Goal: Task Accomplishment & Management: Manage account settings

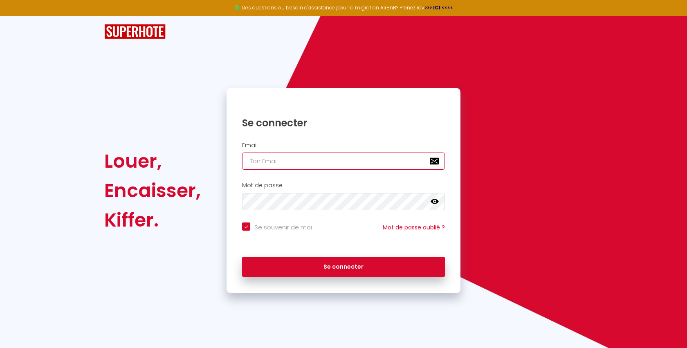
type input "[EMAIL_ADDRESS][DOMAIN_NAME]"
click at [315, 161] on input "l1@superhote.com" at bounding box center [343, 161] width 203 height 17
checkbox input "true"
click at [315, 161] on input "l1@superhote.com" at bounding box center [343, 161] width 203 height 17
click at [315, 161] on input "[EMAIL_ADDRESS][DOMAIN_NAME]" at bounding box center [343, 161] width 203 height 17
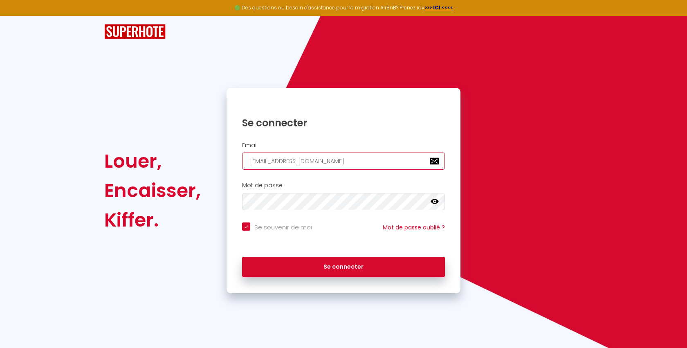
paste input "hello@yume-conciergeri"
type input "hello@yume-conciergerie.com"
checkbox input "true"
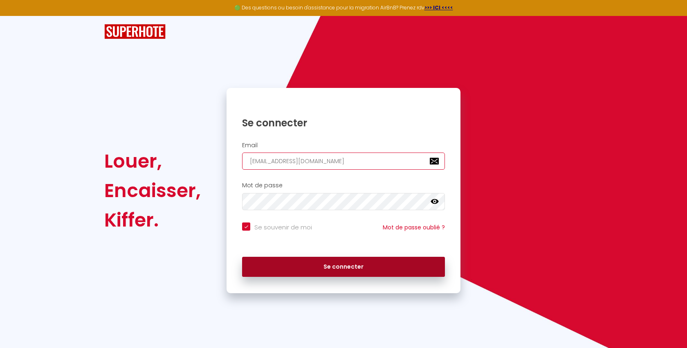
type input "hello@yume-conciergerie.com"
click at [296, 263] on button "Se connecter" at bounding box center [343, 267] width 203 height 20
checkbox input "true"
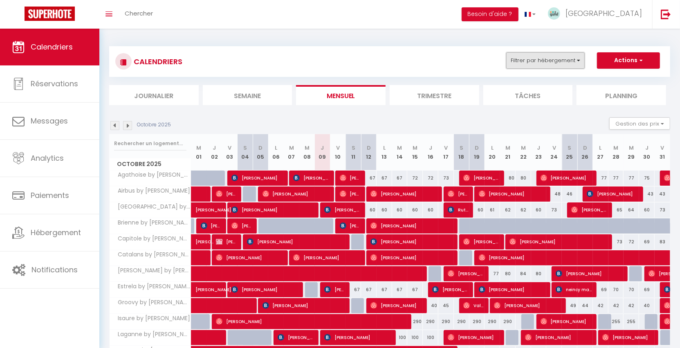
click at [549, 63] on button "Filtrer par hébergement" at bounding box center [546, 60] width 79 height 16
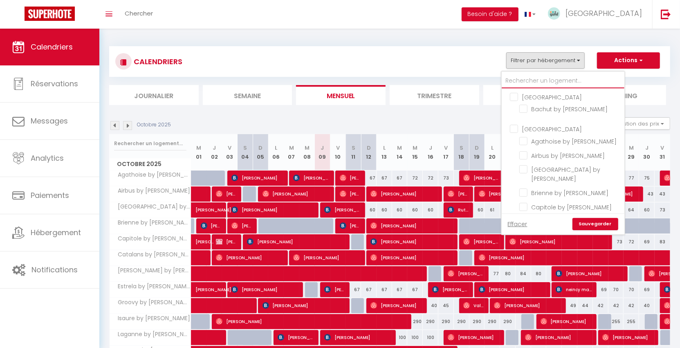
click at [544, 81] on input "text" at bounding box center [563, 81] width 123 height 15
type input "do"
checkbox input "false"
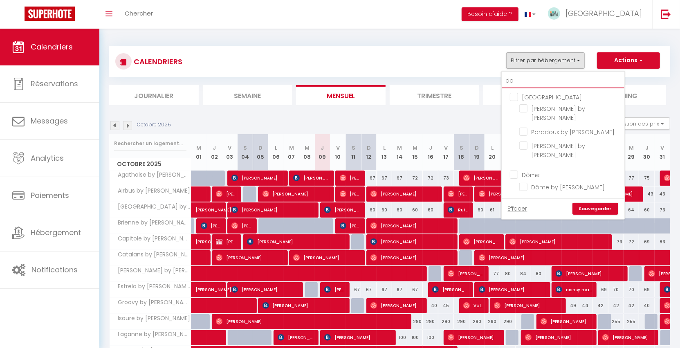
checkbox input "false"
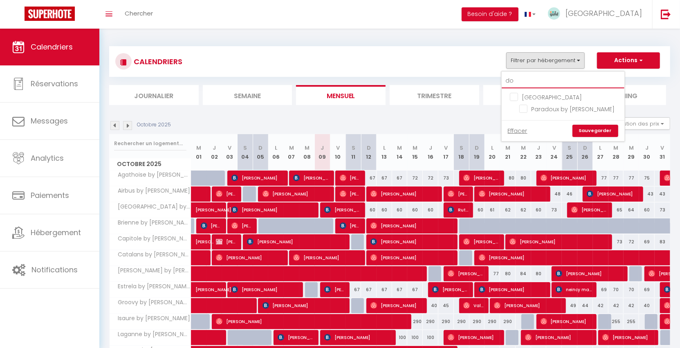
type input "d"
checkbox input "false"
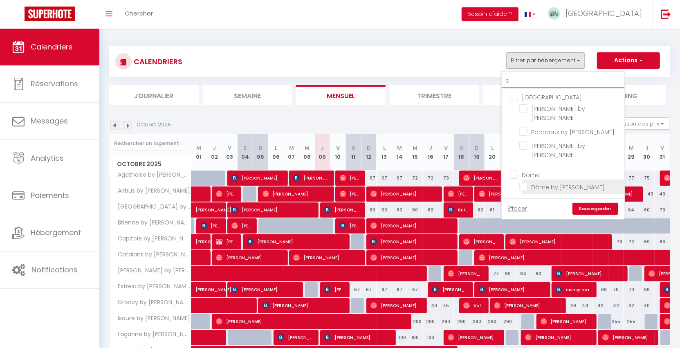
type input "d"
click at [528, 182] on input "Dôme by Yumē" at bounding box center [571, 186] width 102 height 8
checkbox input "true"
checkbox input "false"
checkbox input "true"
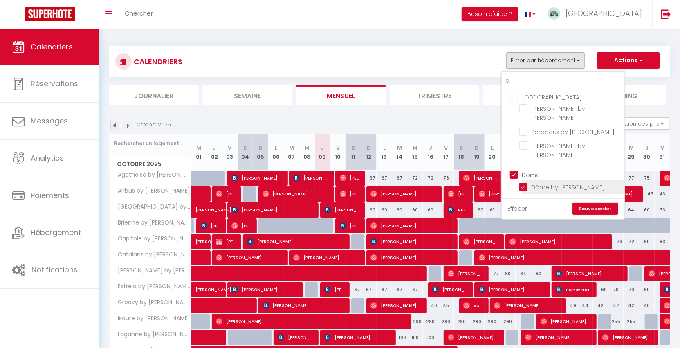
checkbox input "false"
click at [588, 203] on link "Sauvegarder" at bounding box center [596, 209] width 46 height 12
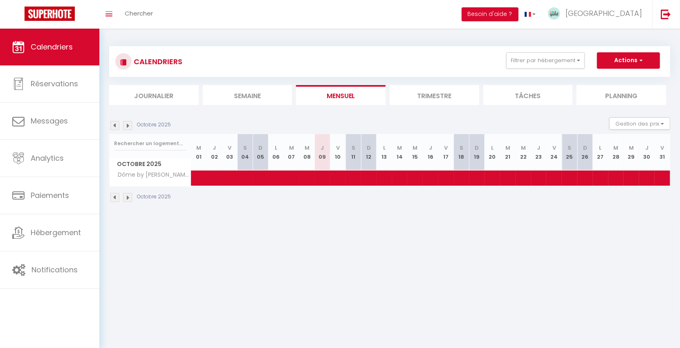
click at [429, 103] on li "Trimestre" at bounding box center [435, 95] width 90 height 20
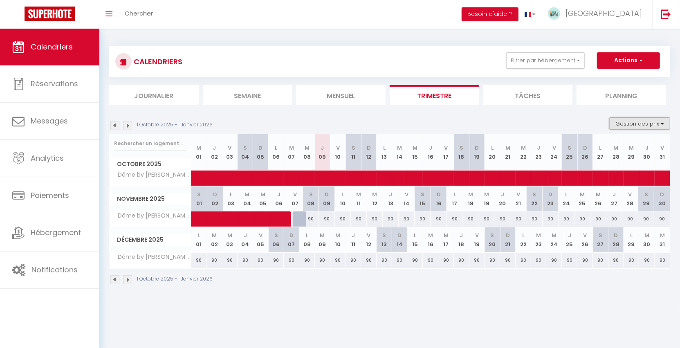
click at [641, 128] on button "Gestion des prix" at bounding box center [640, 123] width 61 height 12
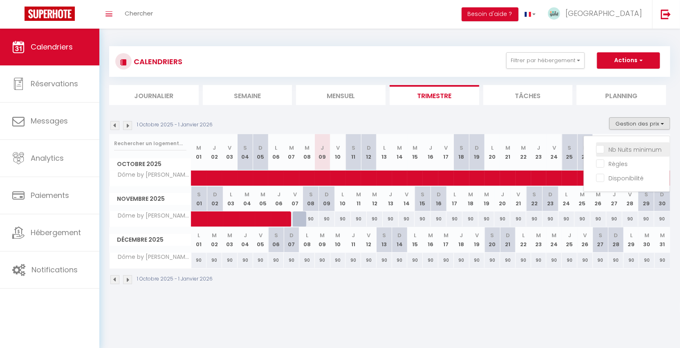
click at [636, 147] on input "Nb Nuits minimum" at bounding box center [634, 149] width 74 height 8
checkbox input "true"
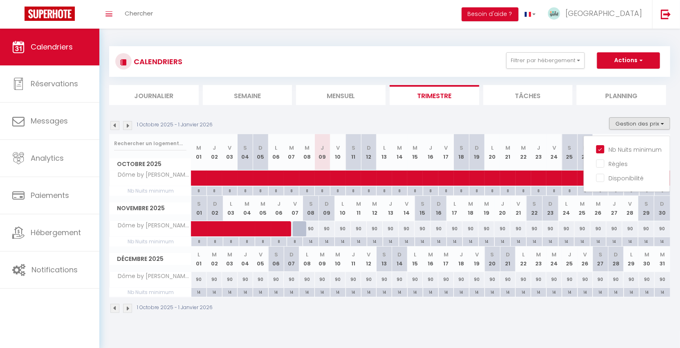
click at [313, 241] on div "14" at bounding box center [311, 241] width 16 height 8
type input "14"
type input "Sam 08 Novembre 2025"
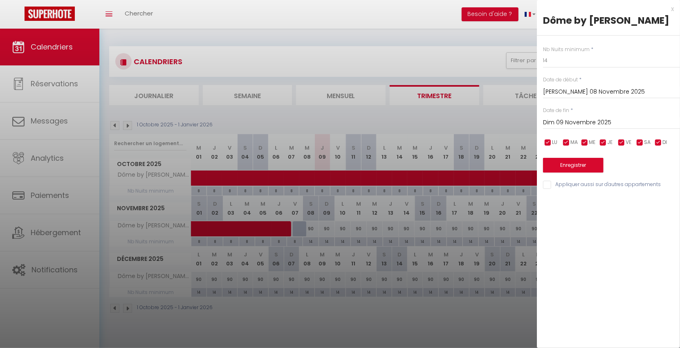
click at [572, 122] on input "Dim 09 Novembre 2025" at bounding box center [611, 122] width 137 height 11
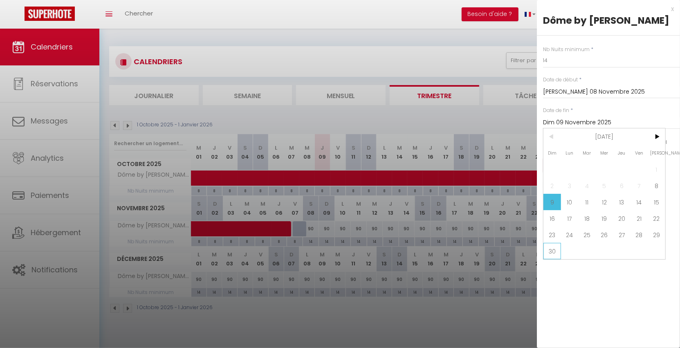
click at [552, 253] on span "30" at bounding box center [553, 251] width 18 height 16
type input "Dim 30 Novembre 2025"
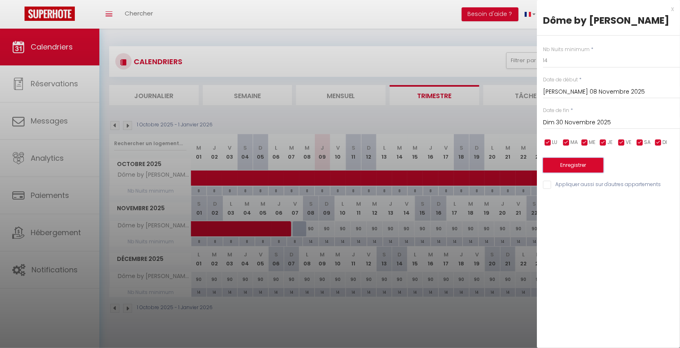
click at [564, 162] on button "Enregistrer" at bounding box center [573, 165] width 61 height 15
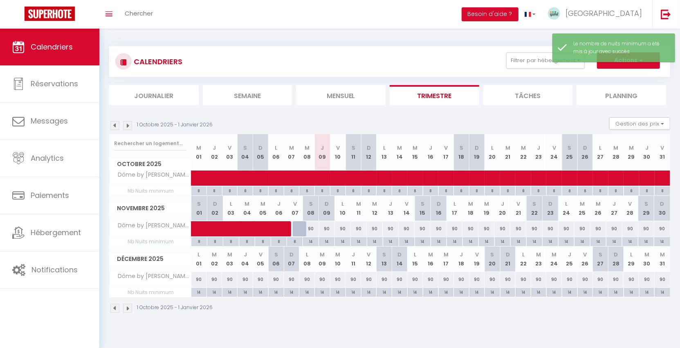
click at [127, 125] on img at bounding box center [127, 125] width 9 height 9
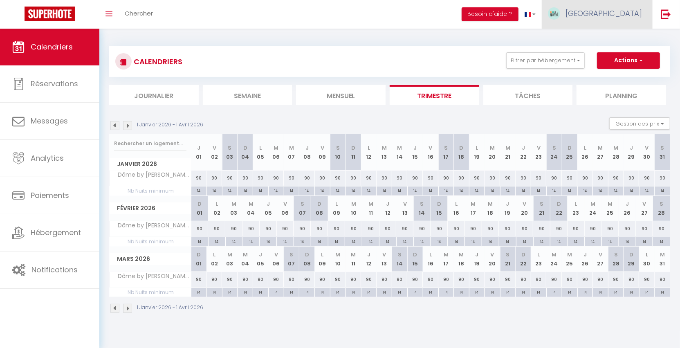
click at [631, 23] on link "Yumē" at bounding box center [597, 14] width 110 height 29
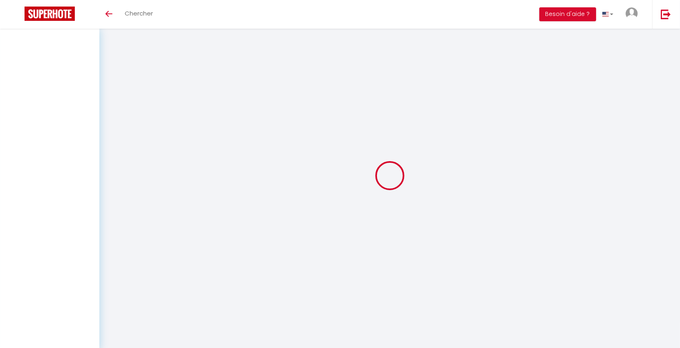
type input "VjEKQUmyYa4JrfEOFK8M7ogM0"
type input "OPCoRxAwWWfYdNTQf9ZNRZK22"
type input "[URL][DOMAIN_NAME]"
select select "fr"
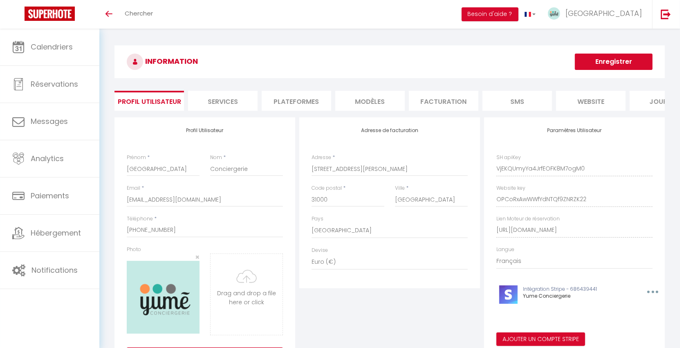
click at [301, 102] on li "Plateformes" at bounding box center [297, 101] width 70 height 20
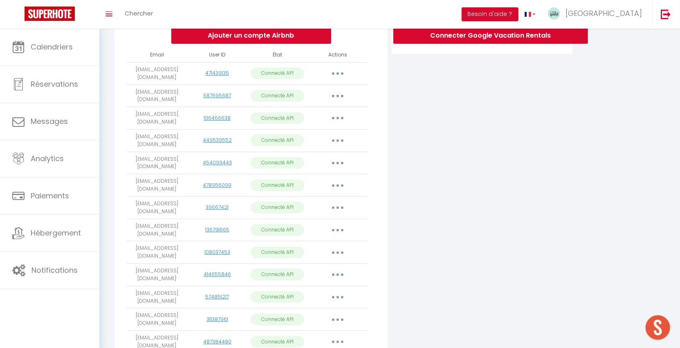
scroll to position [406, 0]
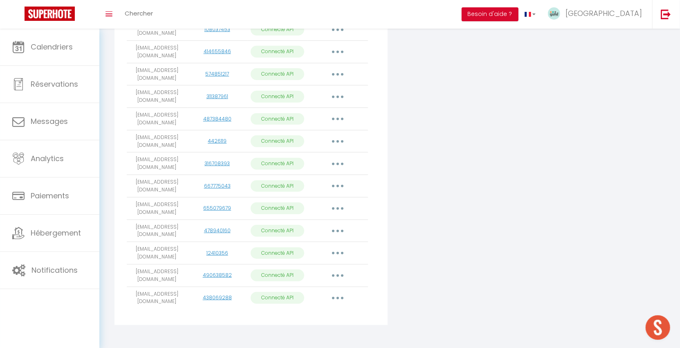
click at [159, 200] on td "[EMAIL_ADDRESS][DOMAIN_NAME]" at bounding box center [157, 208] width 60 height 23
click at [212, 207] on link "655079679" at bounding box center [217, 208] width 28 height 7
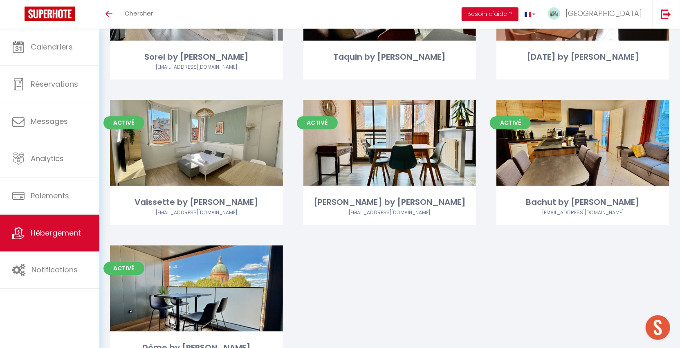
scroll to position [553, 0]
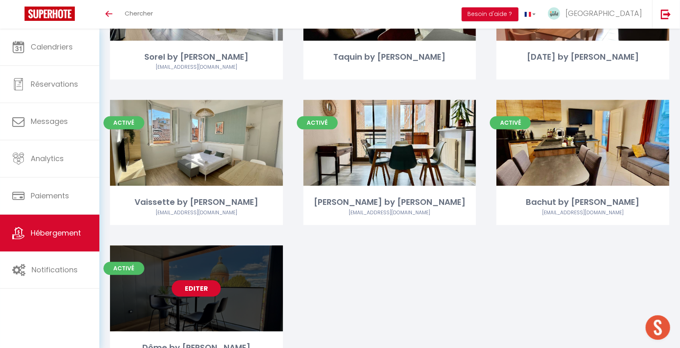
click at [196, 280] on link "Editer" at bounding box center [196, 288] width 49 height 16
select select "3"
select select "2"
select select "1"
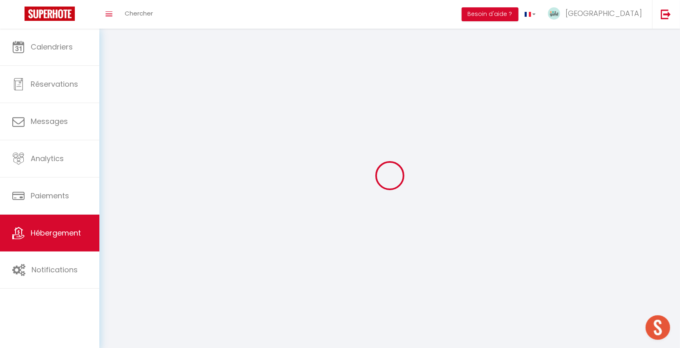
select select
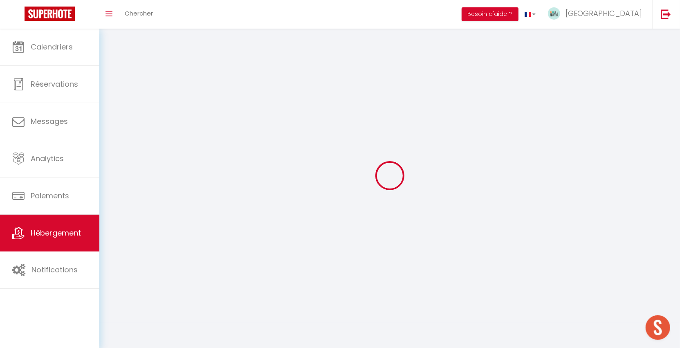
select select
checkbox input "false"
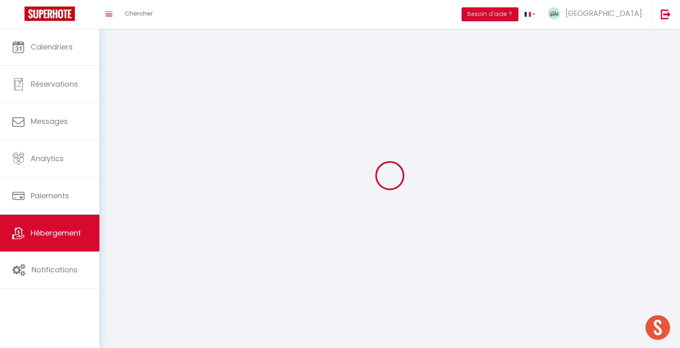
select select
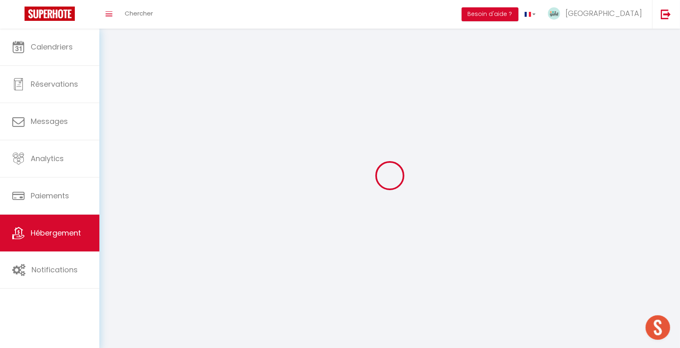
select select
checkbox input "false"
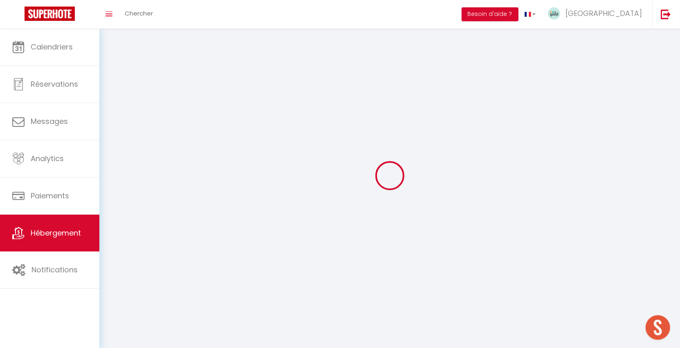
checkbox input "false"
select select
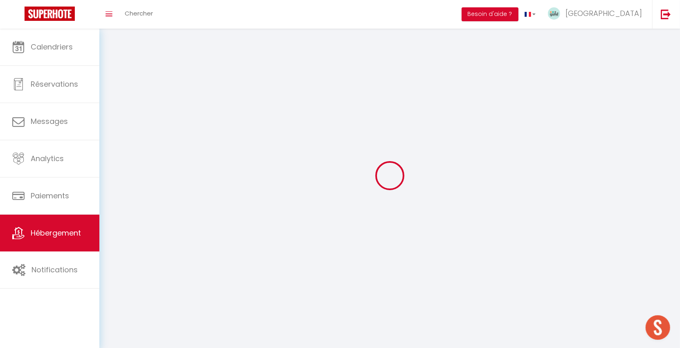
select select
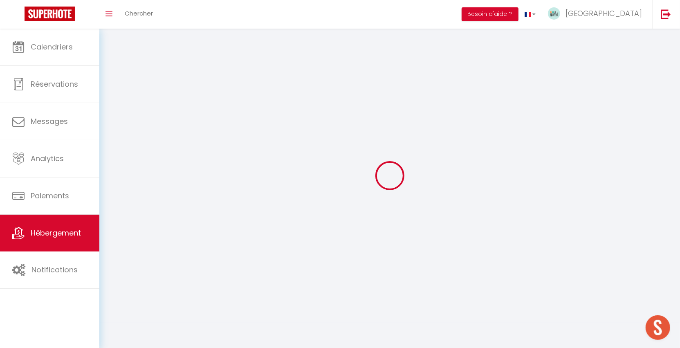
select select
checkbox input "false"
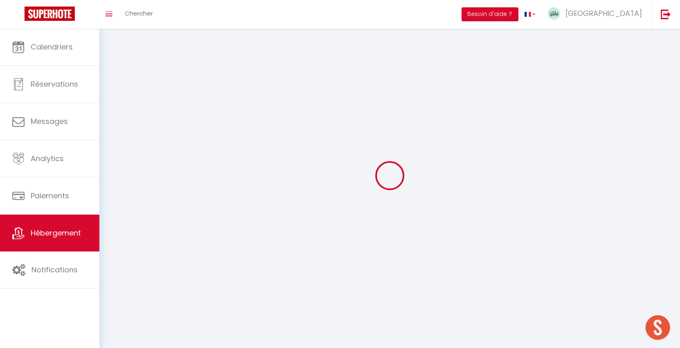
checkbox input "false"
select select
select select "28"
select select
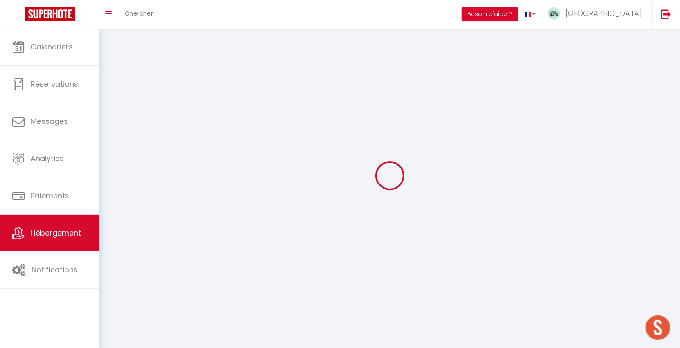
select select
checkbox input "false"
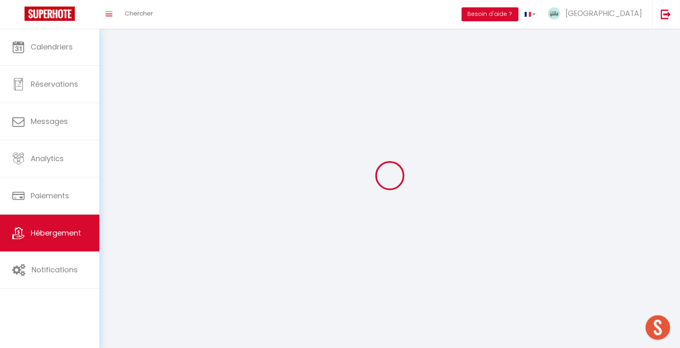
checkbox input "false"
select select
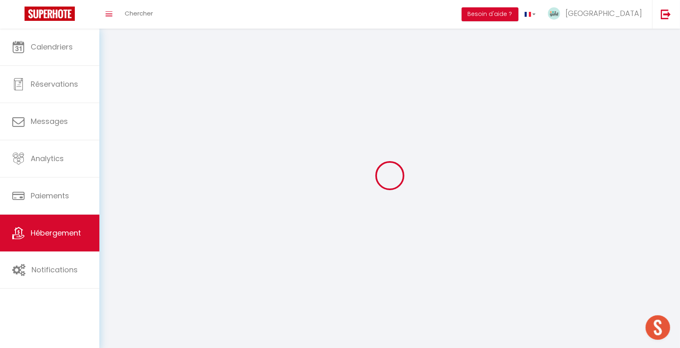
select select
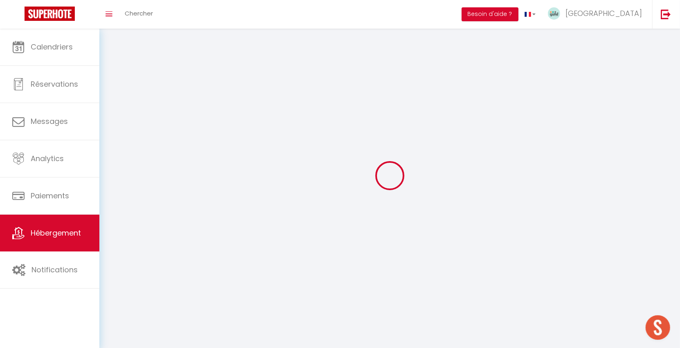
checkbox input "false"
select select
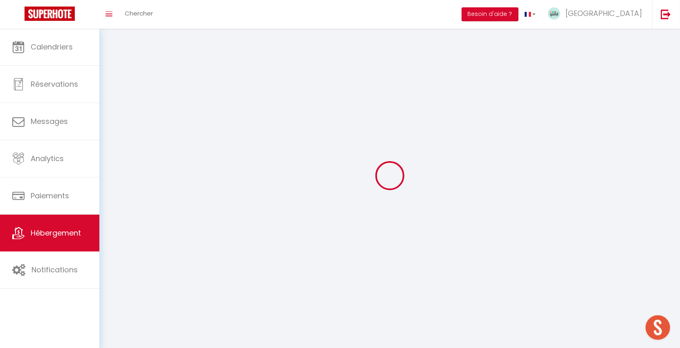
select select
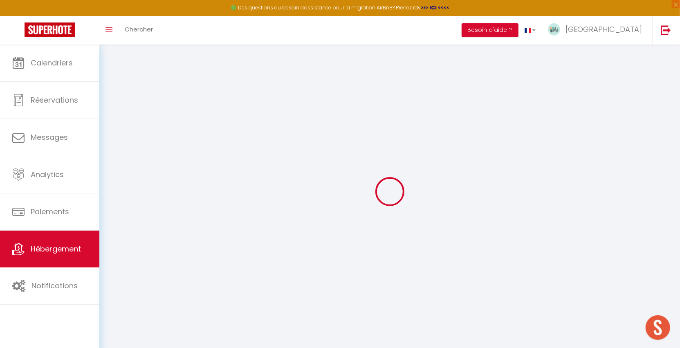
select select
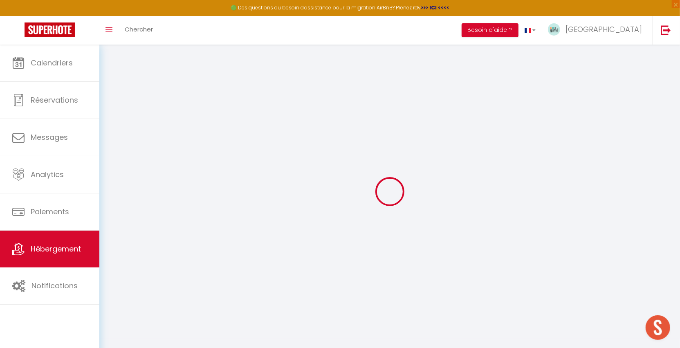
select select
checkbox input "false"
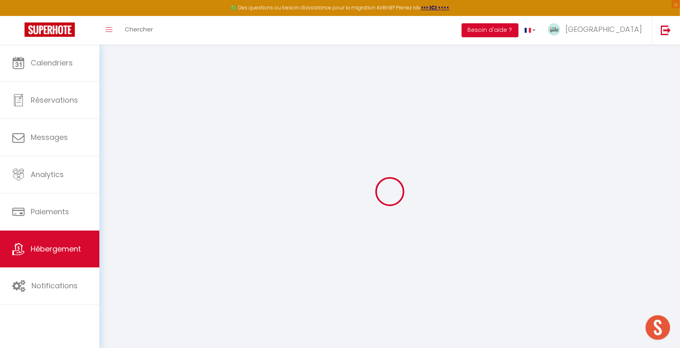
select select
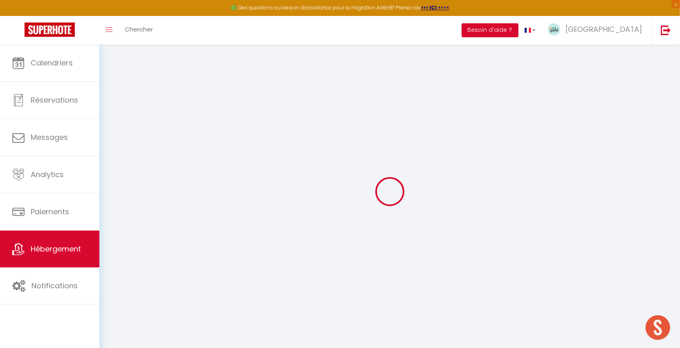
select select
checkbox input "false"
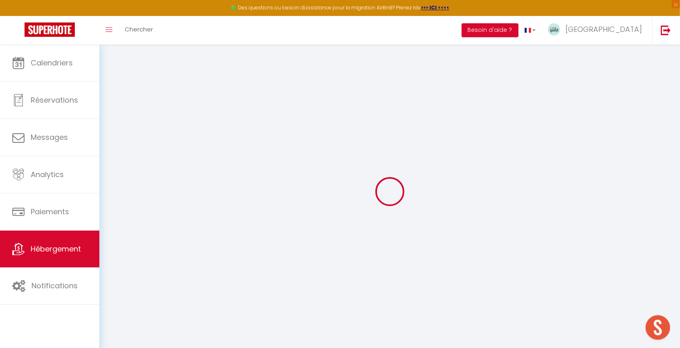
checkbox input "false"
select select
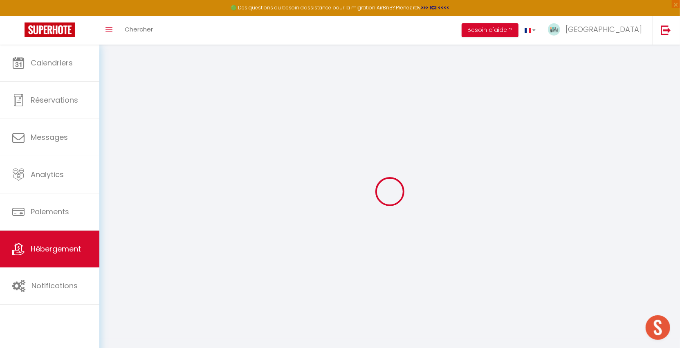
select select
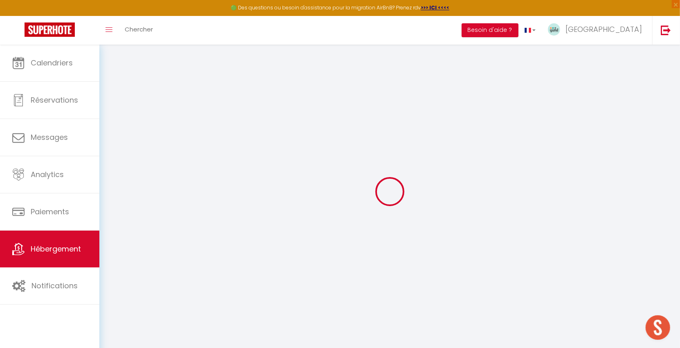
checkbox input "false"
select select
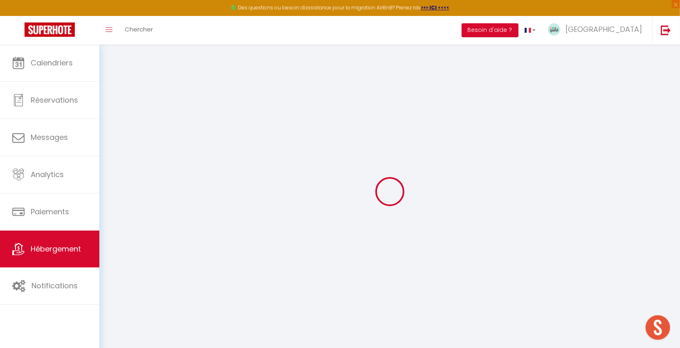
select select
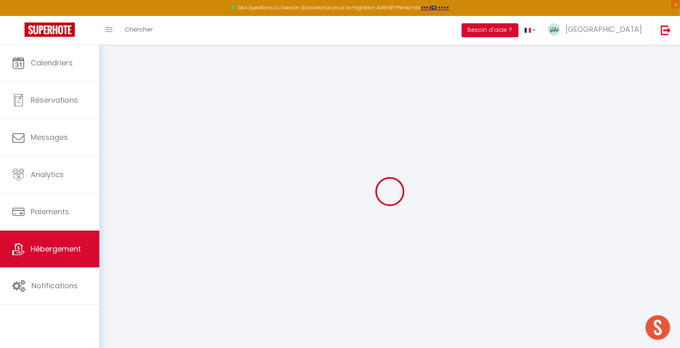
select select
checkbox input "false"
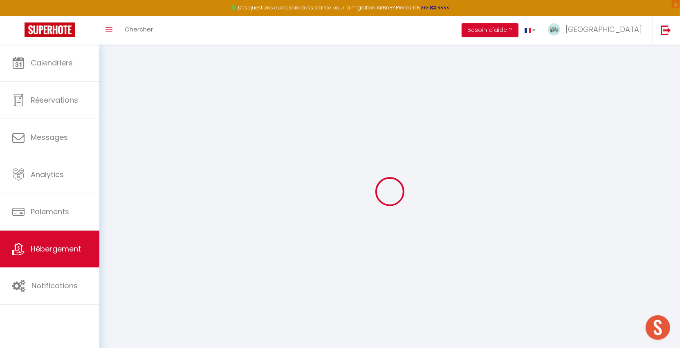
checkbox input "false"
select select
type input "Dôme by Yumē"
type input "Christian"
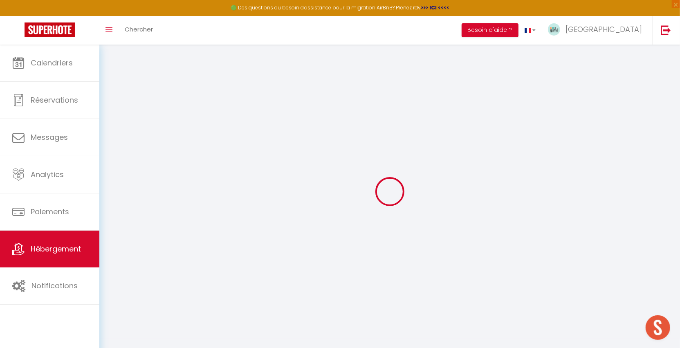
type input "Cabanel"
type input "Balma"
select select "2"
type input "80"
type input "600"
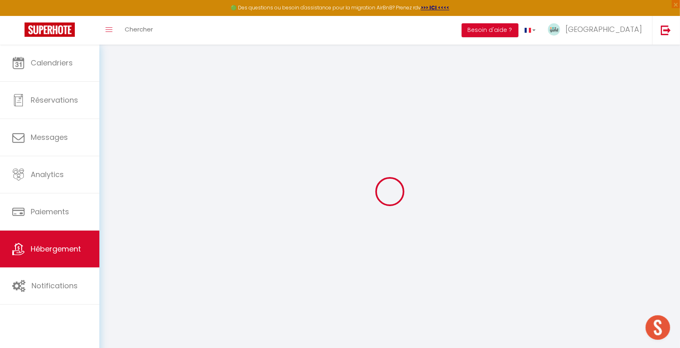
select select
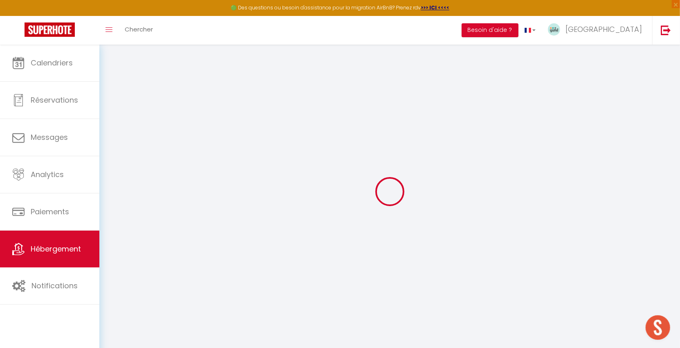
type input "20 rue du pont Saint-Pierre"
type input "31000"
type input "Toulouse"
type input "toulouse@yume-conciergerie.com"
select select
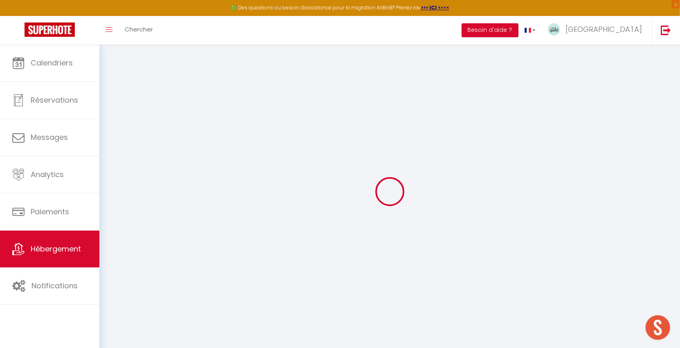
checkbox input "false"
type input "0"
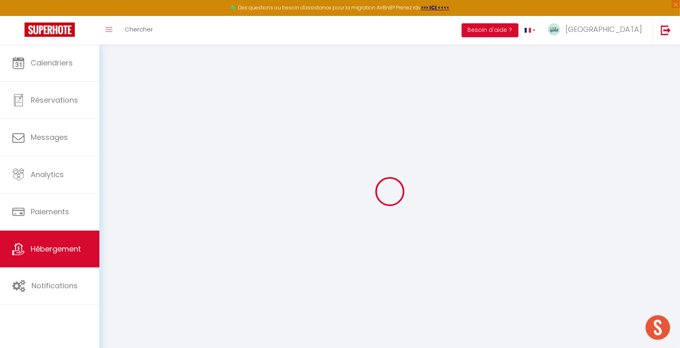
type input "0"
select select "+ 23 %"
select select "19373-1258468577480687640"
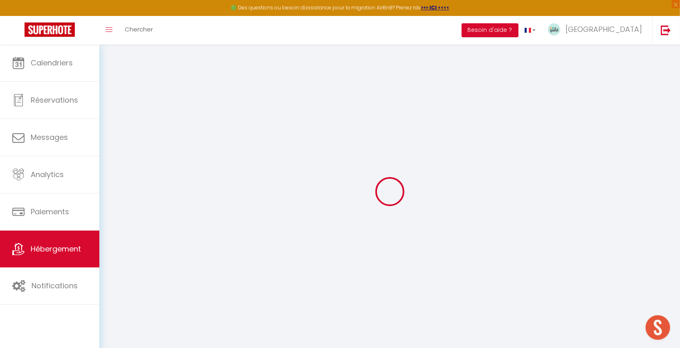
select select
checkbox input "false"
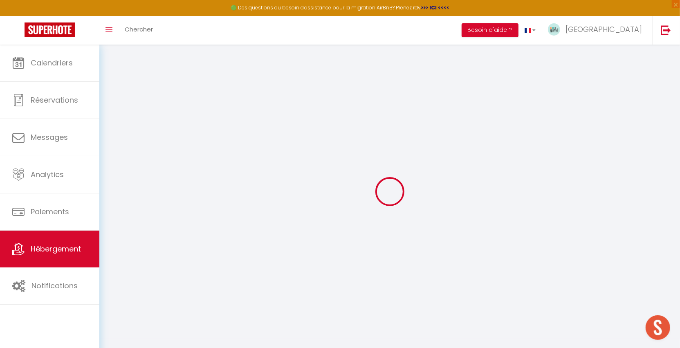
select select
select select "EUR"
select select "20059"
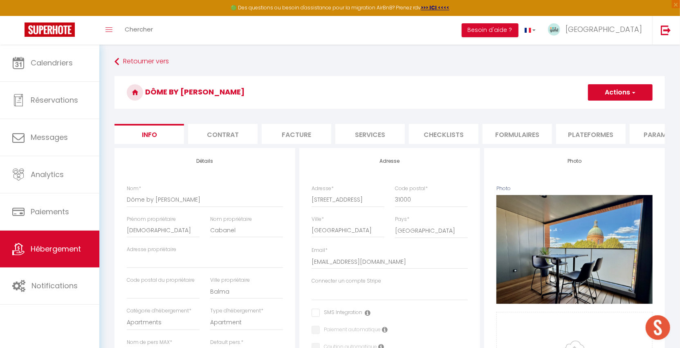
click at [584, 135] on li "Plateformes" at bounding box center [591, 134] width 70 height 20
select select
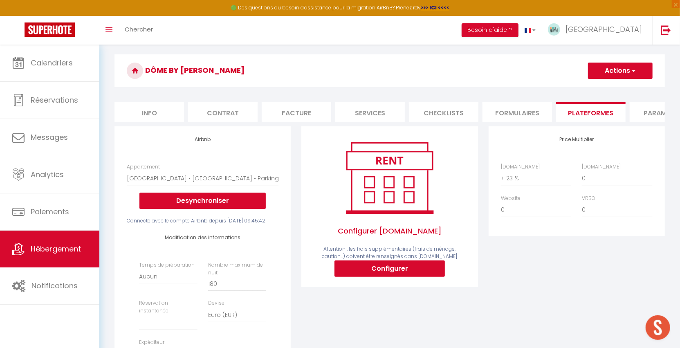
scroll to position [13, 0]
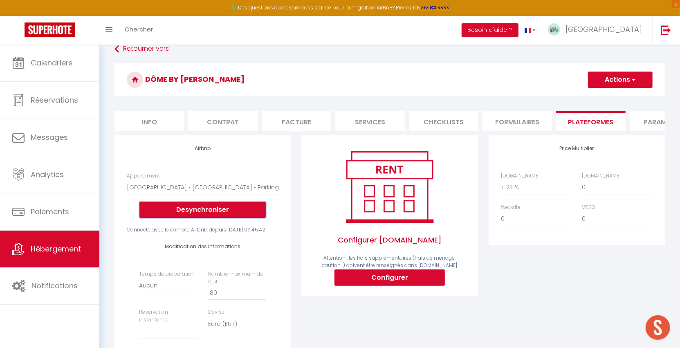
click at [200, 216] on button "Desynchroniser" at bounding box center [203, 210] width 126 height 16
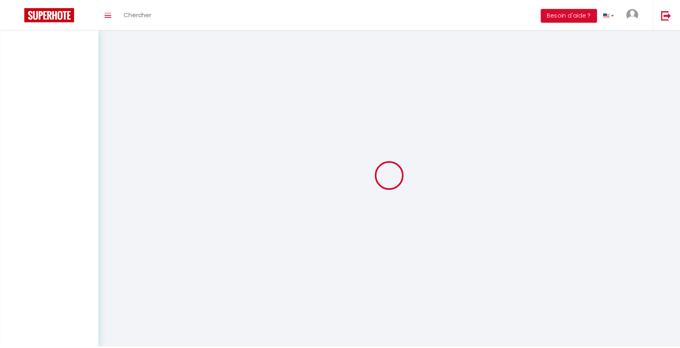
scroll to position [13, 0]
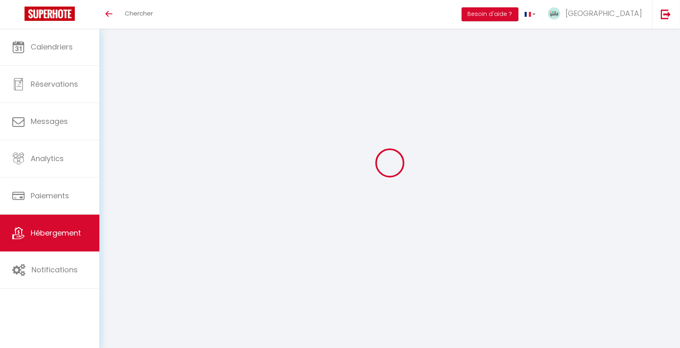
select select "+ 23 %"
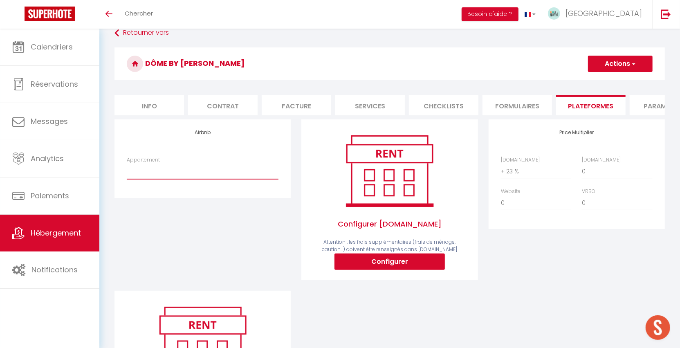
click at [168, 179] on select "Dôme · Dôme • Résidence neuve • Parking - ledomedelagrave@gmail.com Le cocon co…" at bounding box center [203, 172] width 152 height 16
select select "19373-1258468577480687640"
click at [127, 170] on select "Dôme · Dôme • Résidence neuve • Parking - ledomedelagrave@gmail.com Le cocon co…" at bounding box center [203, 172] width 152 height 16
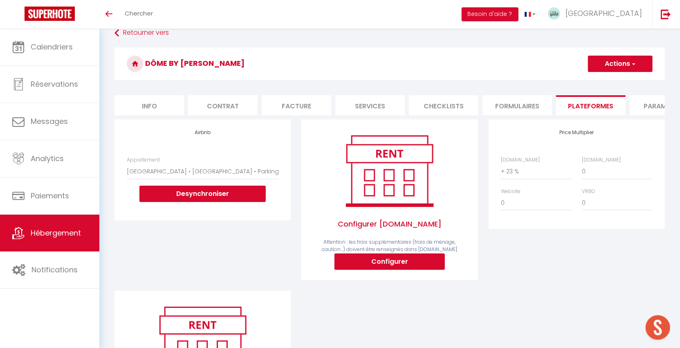
click at [617, 59] on button "Actions" at bounding box center [620, 64] width 65 height 16
click at [597, 81] on link "Enregistrer" at bounding box center [620, 82] width 65 height 11
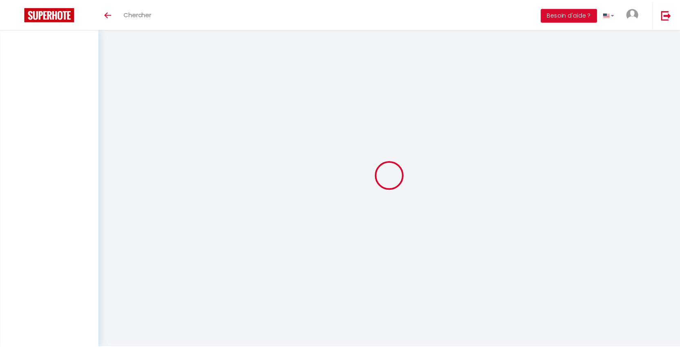
scroll to position [13, 0]
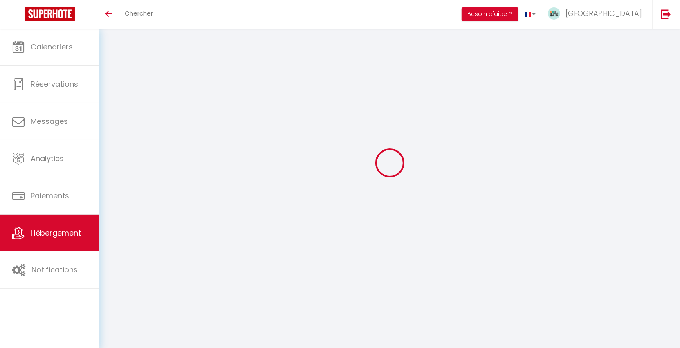
select select "+ 23 %"
select select "EUR"
select select "20059"
select select "19373-1258468577480687640"
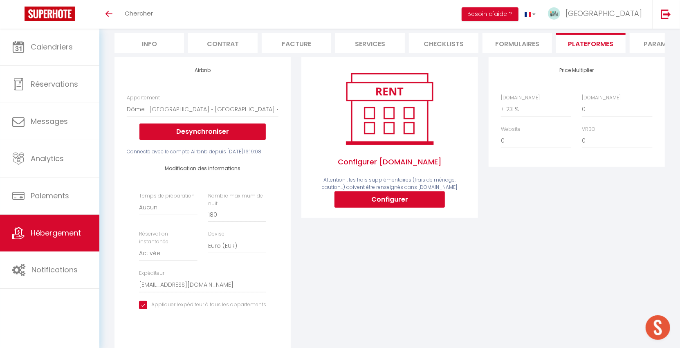
scroll to position [0, 0]
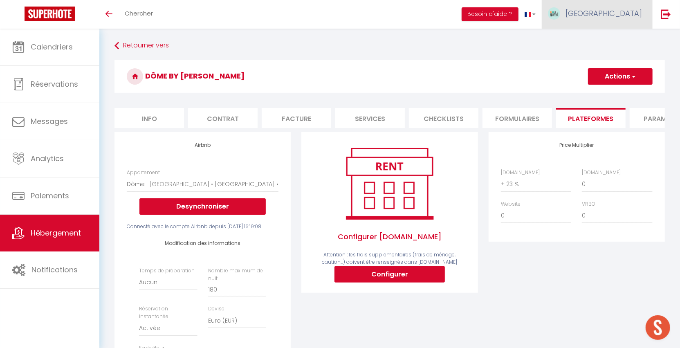
click at [628, 15] on span "[GEOGRAPHIC_DATA]" at bounding box center [604, 13] width 77 height 10
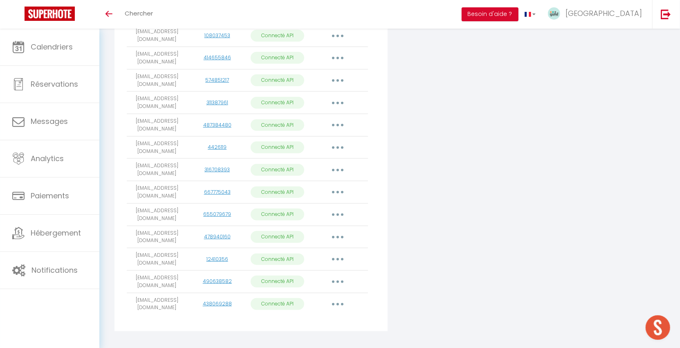
scroll to position [405, 0]
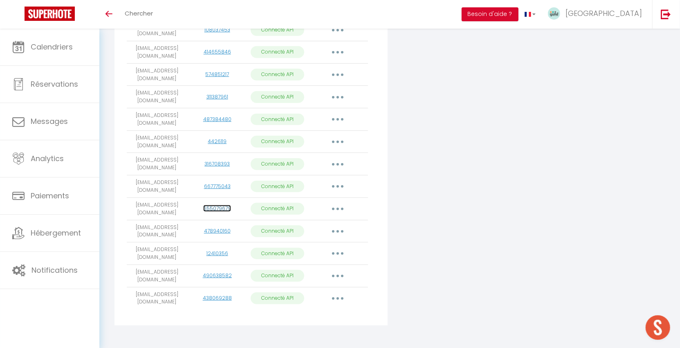
click at [215, 207] on link "655079679" at bounding box center [217, 208] width 28 height 7
click at [219, 206] on link "655079679" at bounding box center [217, 208] width 28 height 7
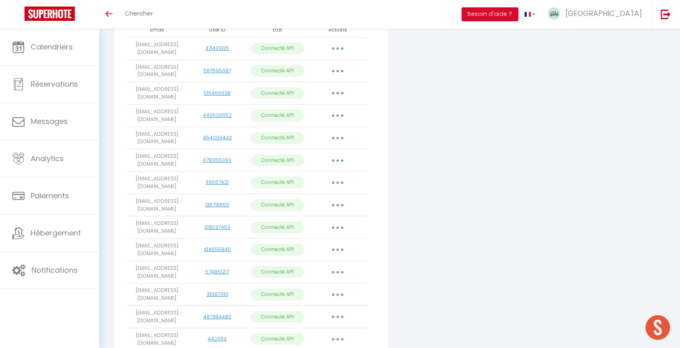
scroll to position [0, 0]
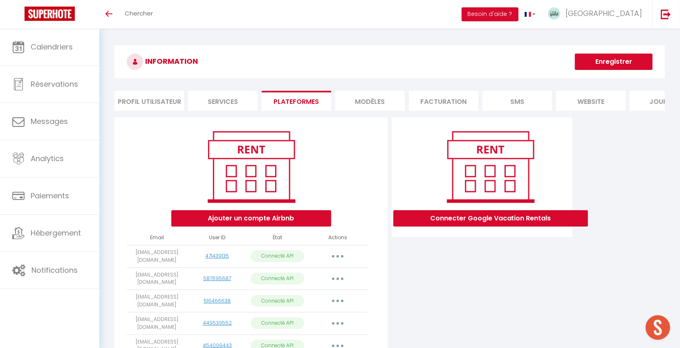
click at [159, 94] on li "Profil Utilisateur" at bounding box center [150, 101] width 70 height 20
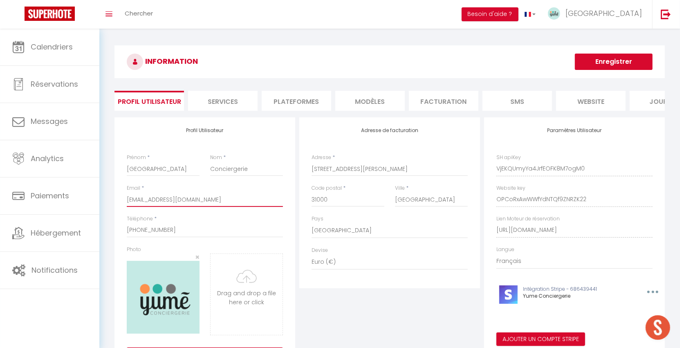
click at [160, 207] on input "hello@yume-conciergerie.com" at bounding box center [205, 199] width 156 height 15
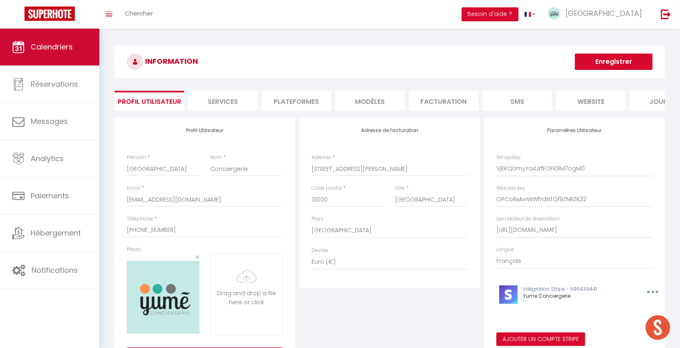
scroll to position [612, 0]
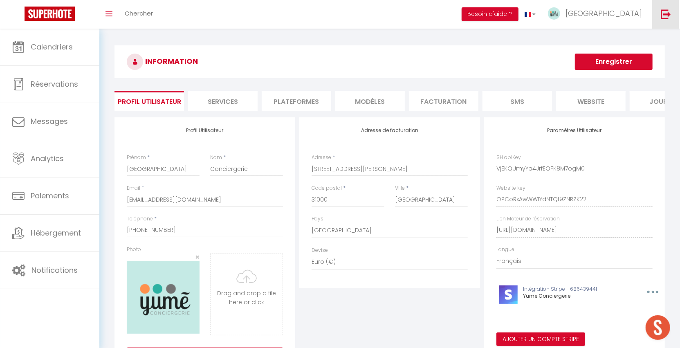
click at [664, 16] on img at bounding box center [666, 14] width 10 height 10
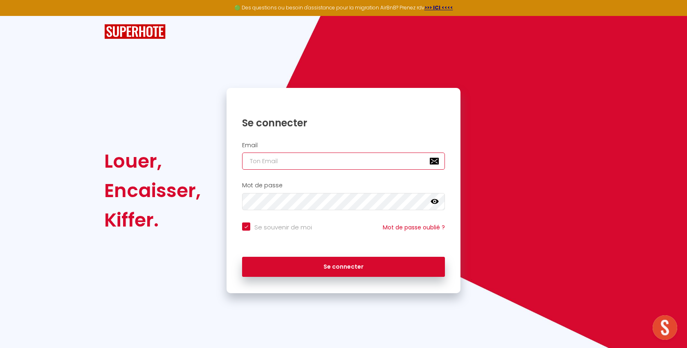
type input "[EMAIL_ADDRESS][DOMAIN_NAME]"
checkbox input "true"
click at [334, 156] on input "[EMAIL_ADDRESS][DOMAIN_NAME]" at bounding box center [343, 161] width 203 height 17
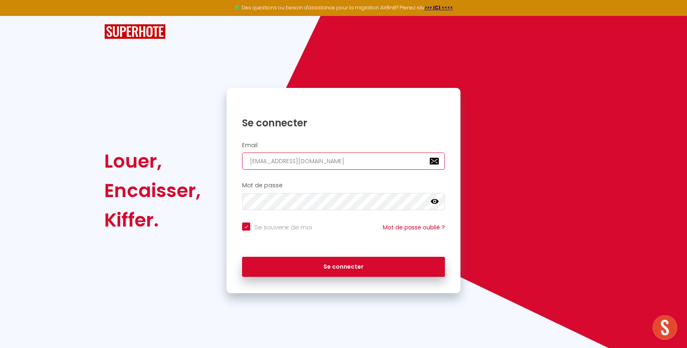
paste input "allure.conciergerie@gmail"
type input "allure.conciergerie@gmail.com"
checkbox input "true"
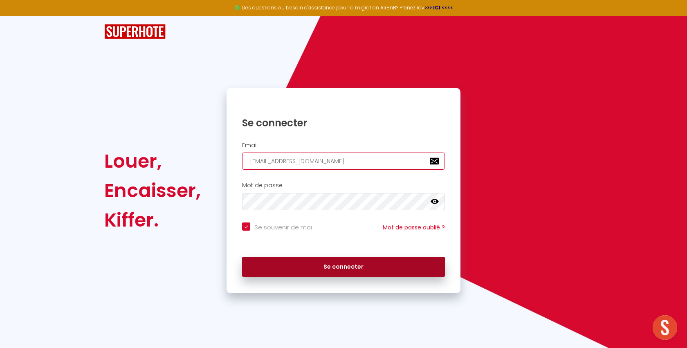
type input "allure.conciergerie@gmail.com"
click at [318, 259] on button "Se connecter" at bounding box center [343, 267] width 203 height 20
checkbox input "true"
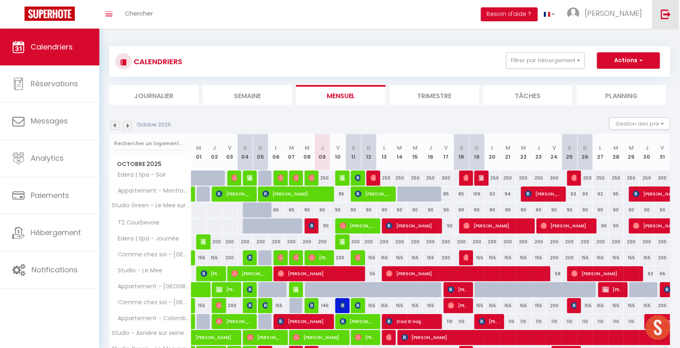
click at [675, 16] on link at bounding box center [666, 14] width 27 height 29
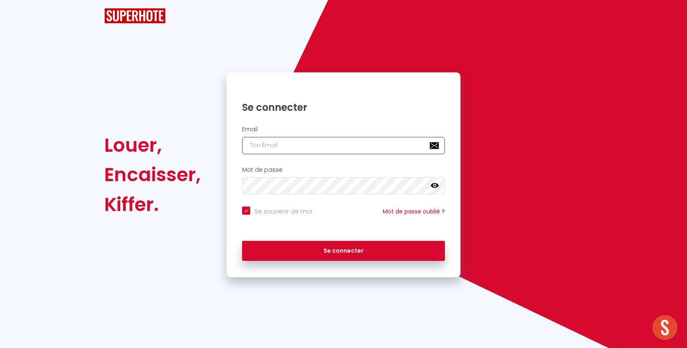
type input "[EMAIL_ADDRESS][DOMAIN_NAME]"
checkbox input "true"
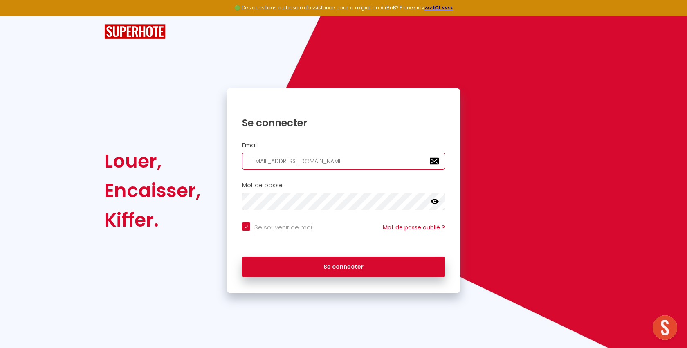
click at [305, 158] on input "l1@superhote.com" at bounding box center [343, 161] width 203 height 17
paste input "contact@conciergerie-coconprovencal"
type input "contact@conciergerie-coconprovencal.com"
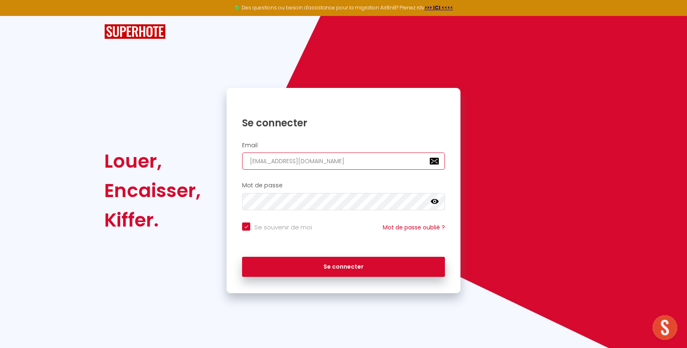
checkbox input "true"
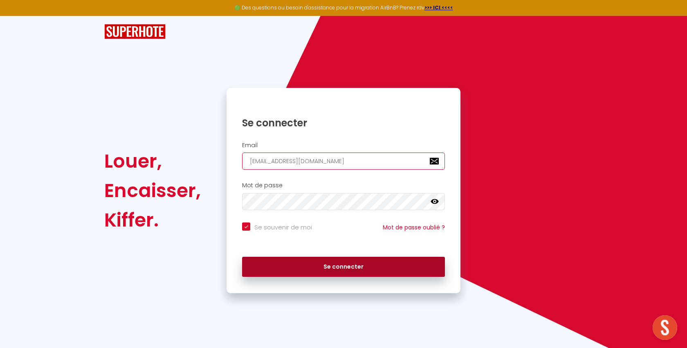
type input "contact@conciergerie-coconprovencal.com"
click at [296, 265] on button "Se connecter" at bounding box center [343, 267] width 203 height 20
checkbox input "true"
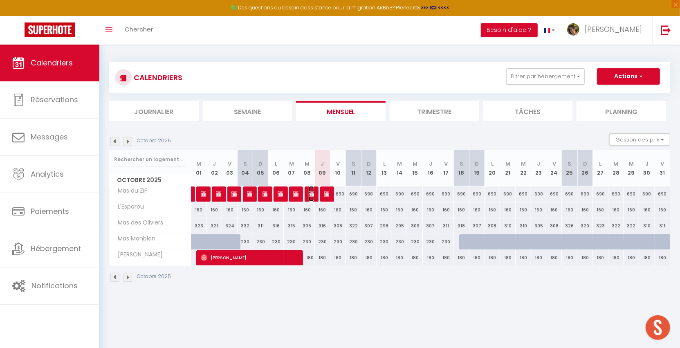
click at [313, 194] on img at bounding box center [312, 194] width 7 height 7
select select "OK"
select select "KO"
select select "0"
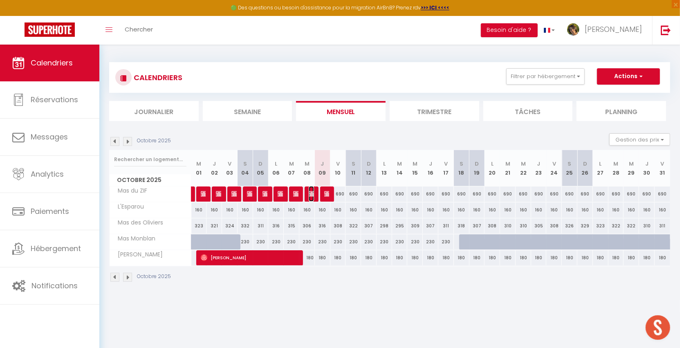
select select "1"
select select
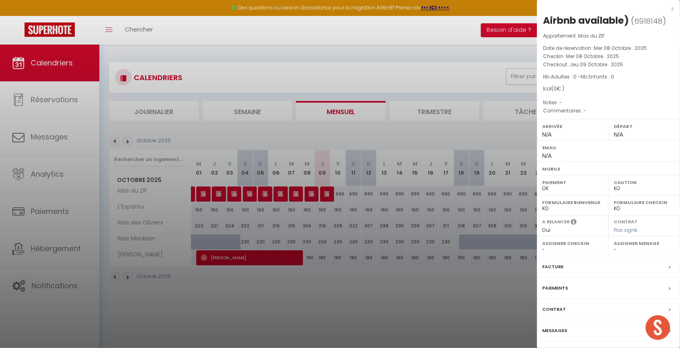
click at [482, 77] on div at bounding box center [340, 174] width 680 height 348
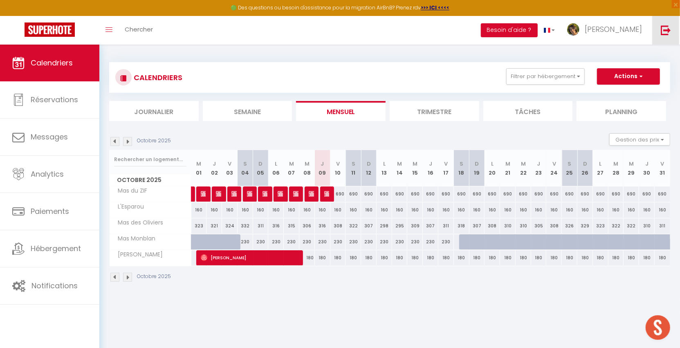
click at [669, 36] on link at bounding box center [666, 30] width 27 height 29
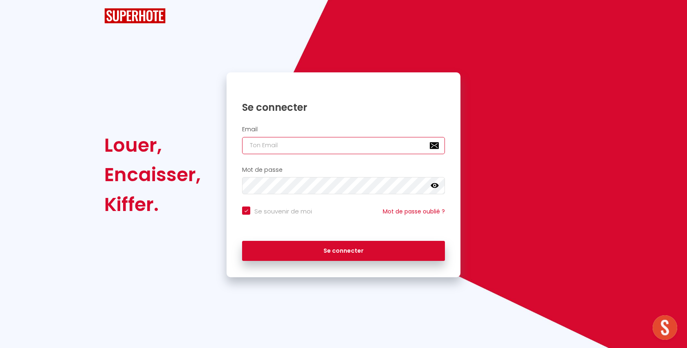
type input "l1@superhote.com"
checkbox input "true"
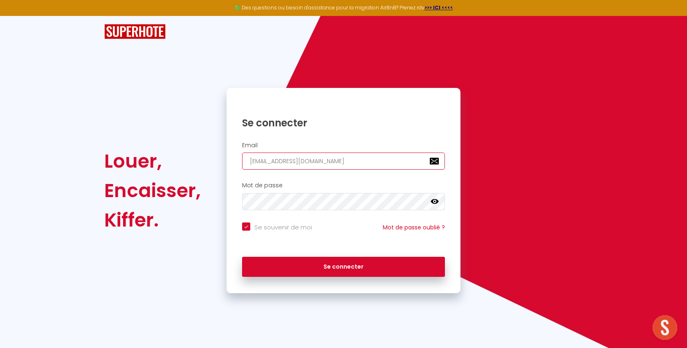
click at [328, 164] on input "l1@superhote.com" at bounding box center [343, 161] width 203 height 17
paste input "aurore@freedhome-bnb-guidel.fr"
type input "aurore@freedhome-bnb-guidel.fr"
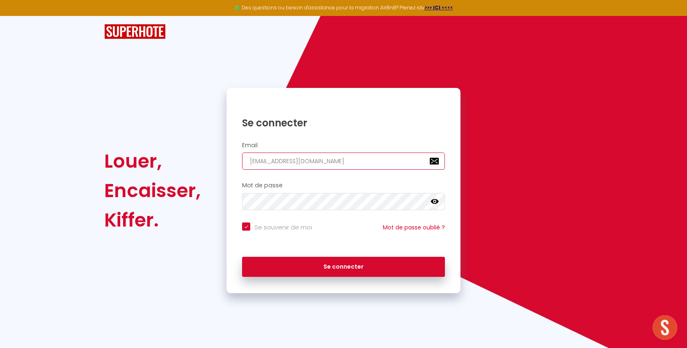
checkbox input "true"
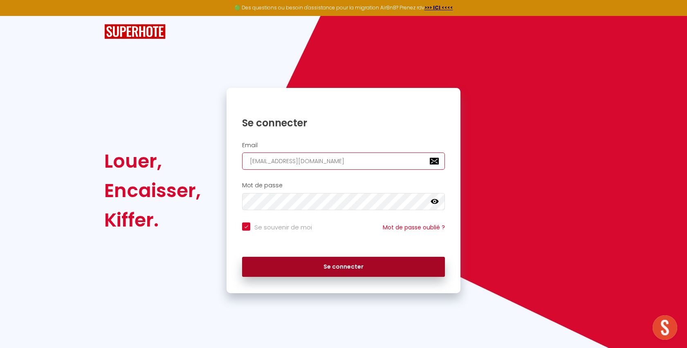
type input "aurore@freedhome-bnb-guidel.fr"
click at [299, 263] on button "Se connecter" at bounding box center [343, 267] width 203 height 20
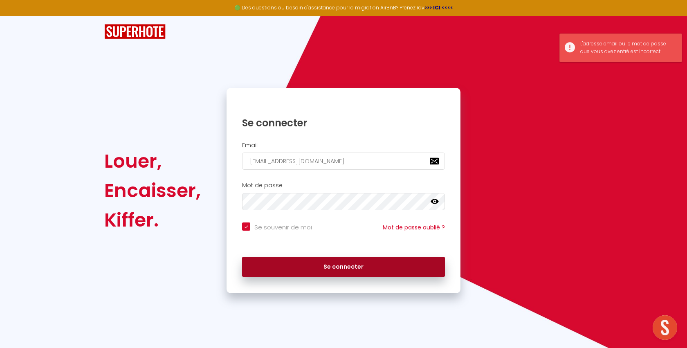
click at [302, 266] on button "Se connecter" at bounding box center [343, 267] width 203 height 20
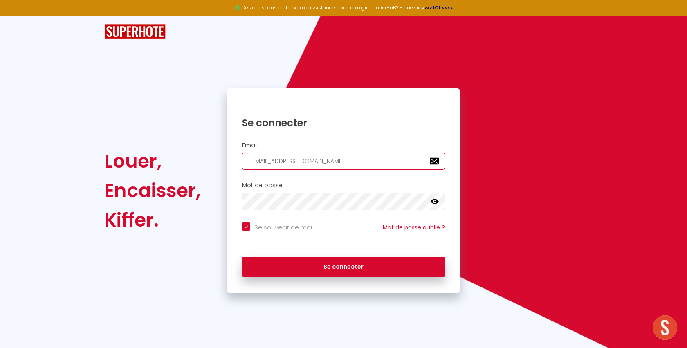
click at [317, 161] on input "aurore@freedhome-bnb-guidel.fr" at bounding box center [343, 161] width 203 height 17
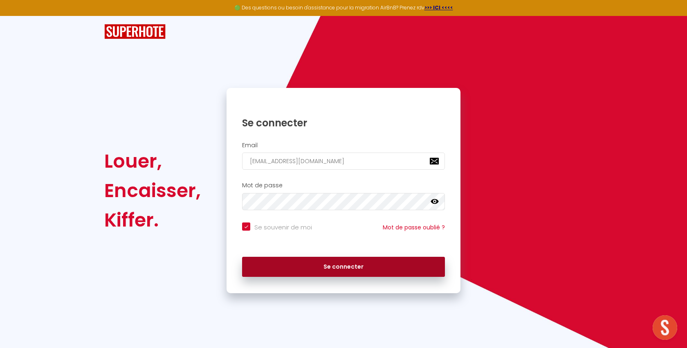
click at [304, 271] on button "Se connecter" at bounding box center [343, 267] width 203 height 20
click at [351, 266] on button "Se connecter" at bounding box center [343, 267] width 203 height 20
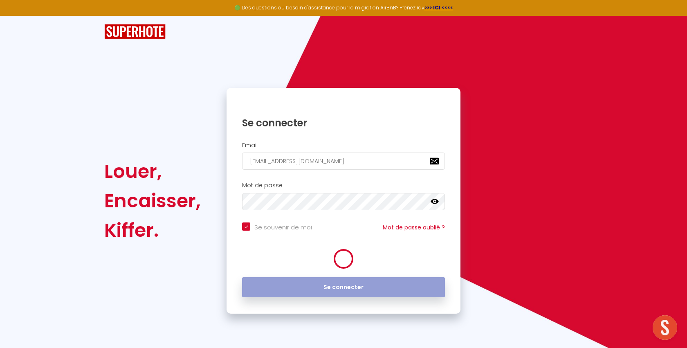
checkbox input "true"
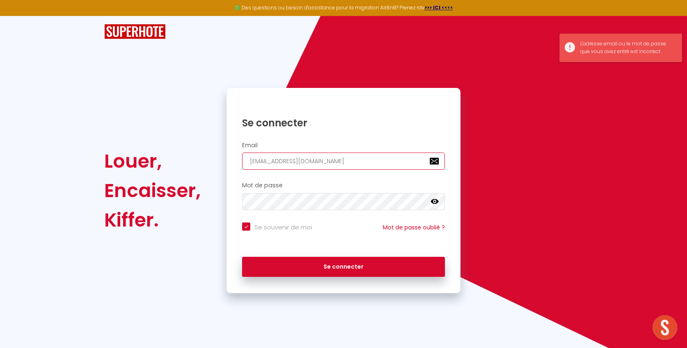
click at [358, 161] on input "aurore@freedhome-bnb-guidel.fr" at bounding box center [343, 161] width 203 height 17
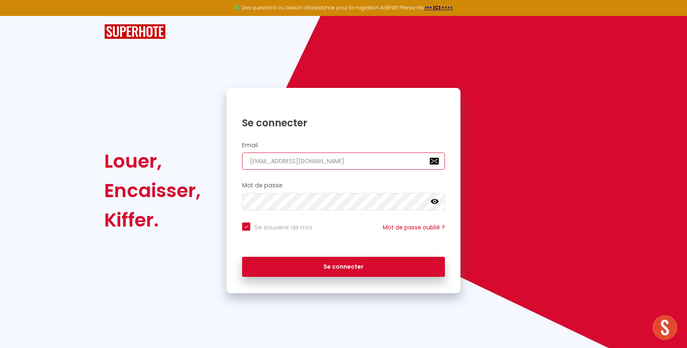
click at [350, 157] on input "aurore@freedhome-bnb-guidel.fr" at bounding box center [343, 161] width 203 height 17
paste input "serviceadmin"
type input "[EMAIL_ADDRESS][DOMAIN_NAME]"
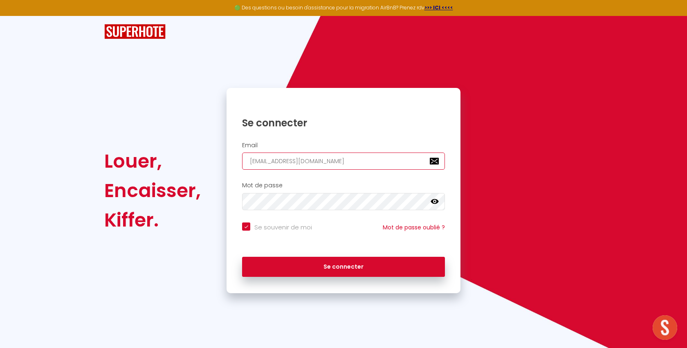
checkbox input "true"
type input "[EMAIL_ADDRESS][DOMAIN_NAME]"
click at [317, 252] on div "Se connecter" at bounding box center [344, 267] width 234 height 37
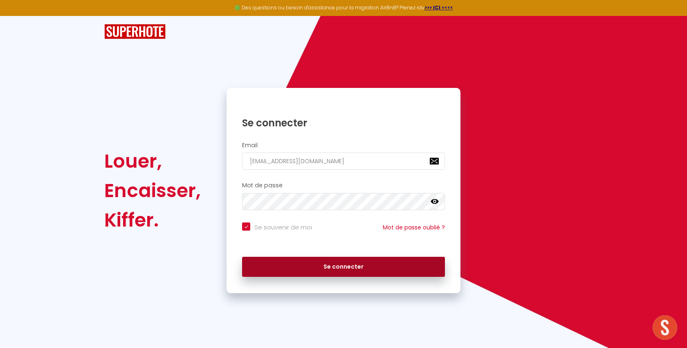
click at [315, 261] on button "Se connecter" at bounding box center [343, 267] width 203 height 20
checkbox input "true"
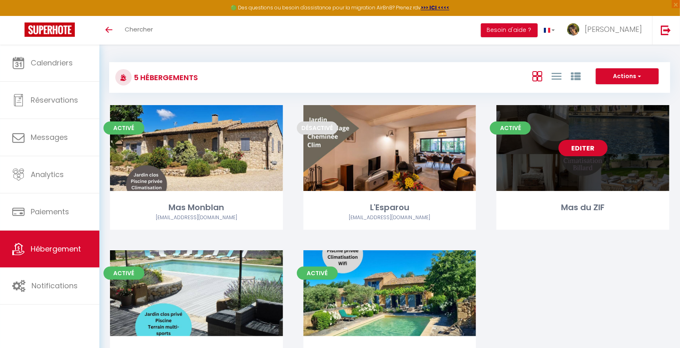
click at [578, 147] on link "Editer" at bounding box center [583, 148] width 49 height 16
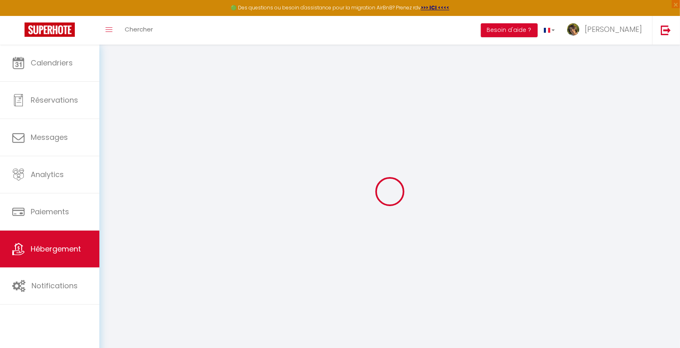
select select "+ 20 %"
select select "+ 15 %"
checkbox input "false"
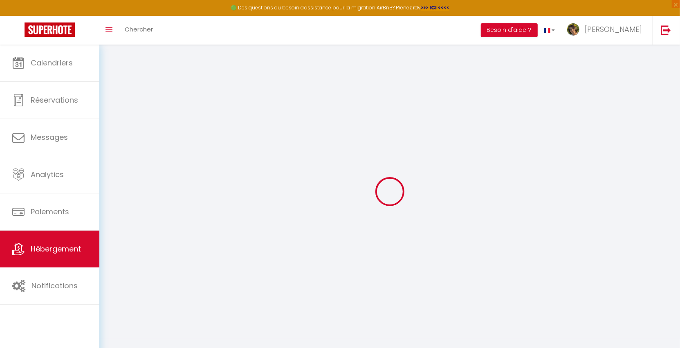
checkbox input "false"
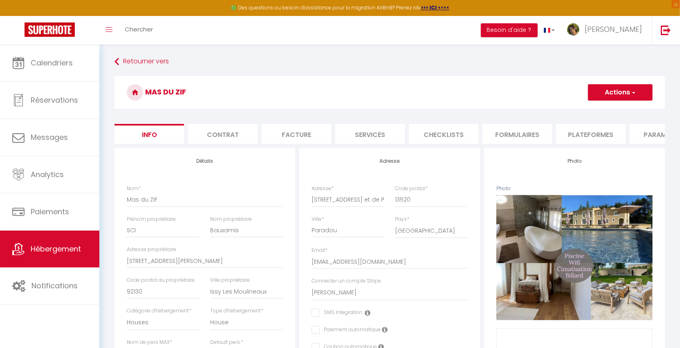
click at [605, 134] on li "Plateformes" at bounding box center [591, 134] width 70 height 20
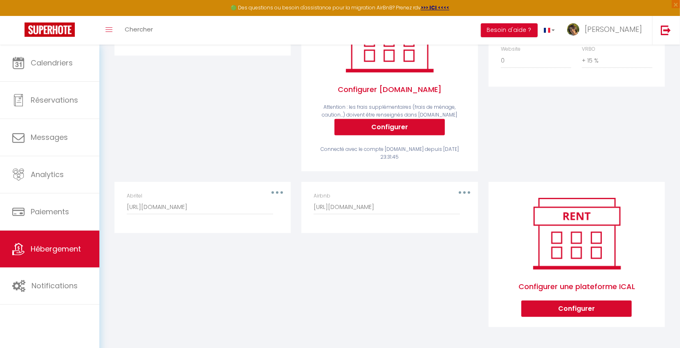
scroll to position [177, 0]
click at [277, 194] on div "Abritel [URL][DOMAIN_NAME]" at bounding box center [203, 203] width 152 height 23
click at [279, 192] on button "button" at bounding box center [277, 192] width 23 height 13
click at [261, 211] on button "Editer" at bounding box center [256, 212] width 61 height 14
type input "Abritel"
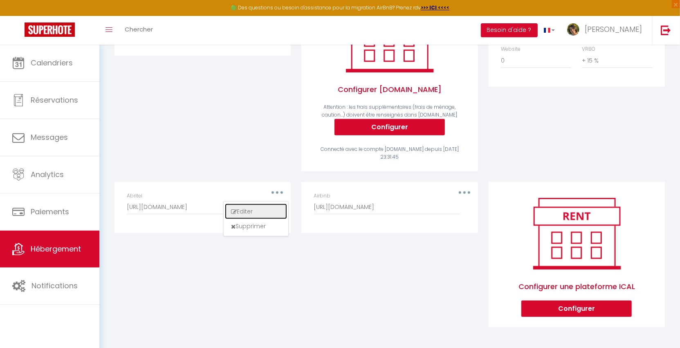
type input "[URL][DOMAIN_NAME]"
select select "1"
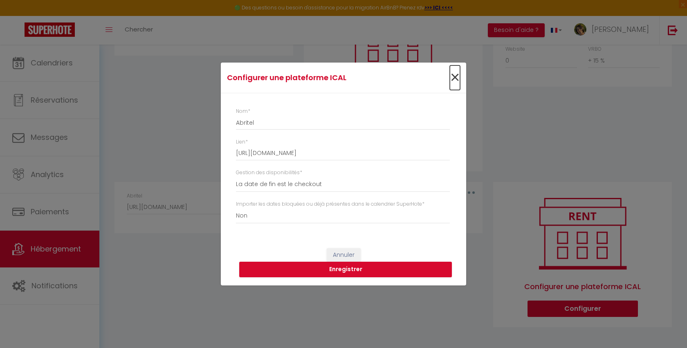
click at [457, 77] on span "×" at bounding box center [455, 77] width 10 height 25
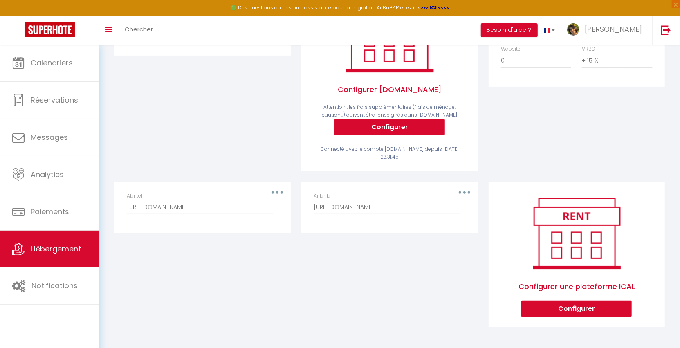
click at [465, 194] on div "Airbnb [URL][DOMAIN_NAME]" at bounding box center [390, 203] width 152 height 23
click at [469, 189] on button "button" at bounding box center [464, 192] width 23 height 13
click at [439, 210] on button "Editer" at bounding box center [443, 212] width 61 height 14
type input "Airbnb"
type input "[URL][DOMAIN_NAME]"
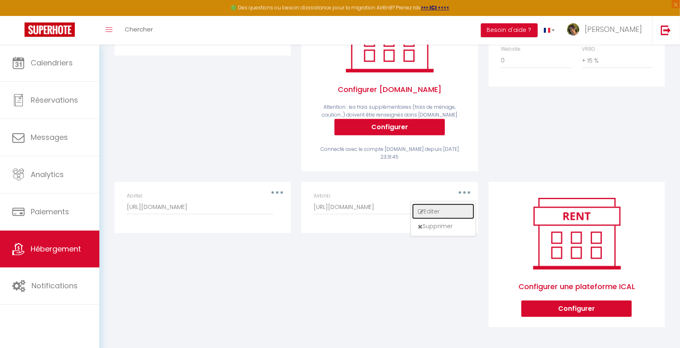
select select "true"
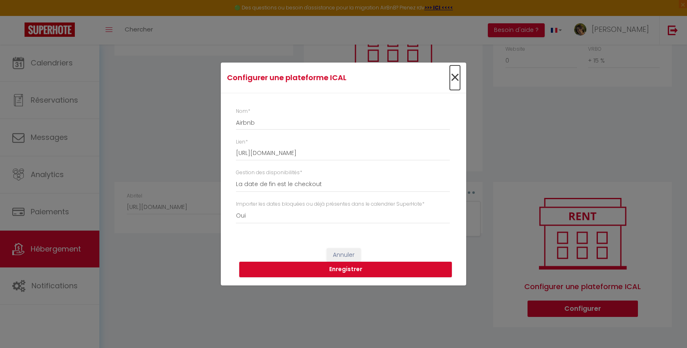
click at [456, 78] on span "×" at bounding box center [455, 77] width 10 height 25
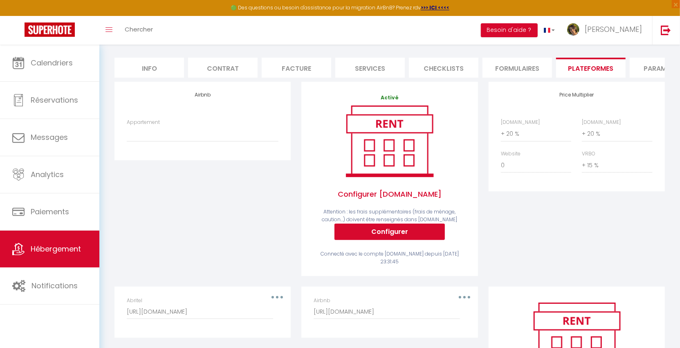
scroll to position [0, 0]
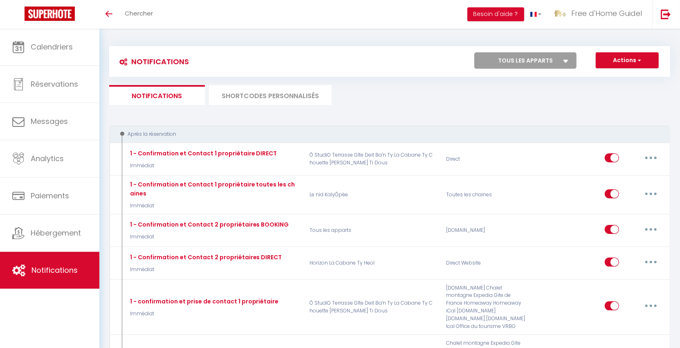
click at [558, 60] on select "Tous les apparts La Cabane Ô StudiO Terrasse Ty Heol JETEZ L'ANCRE Horizon Ty C…" at bounding box center [526, 60] width 102 height 16
select select "26785"
click at [475, 52] on select "Tous les apparts La Cabane Ô StudiO Terrasse Ty Heol JETEZ L'ANCRE Horizon Ty C…" at bounding box center [526, 60] width 102 height 16
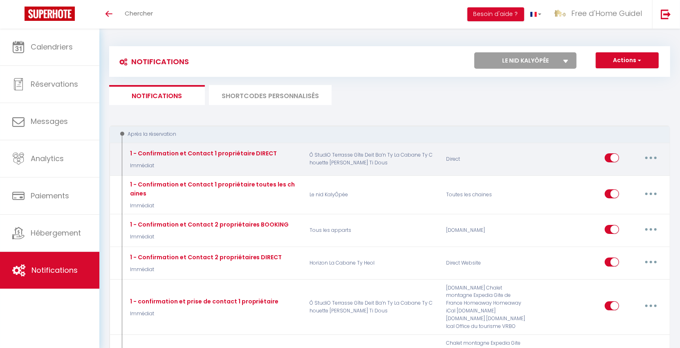
checkbox input "false"
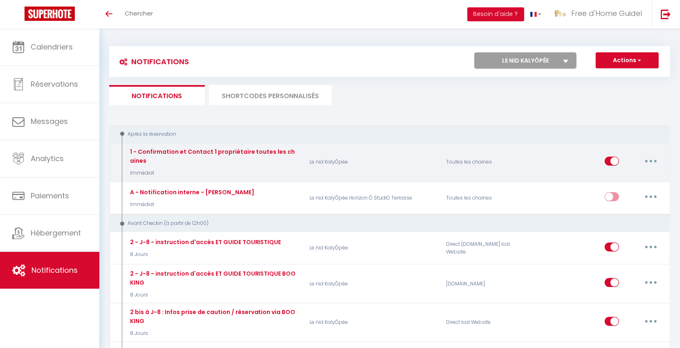
click at [651, 160] on icon "button" at bounding box center [651, 161] width 2 height 2
click at [622, 181] on link "Editer" at bounding box center [630, 180] width 61 height 14
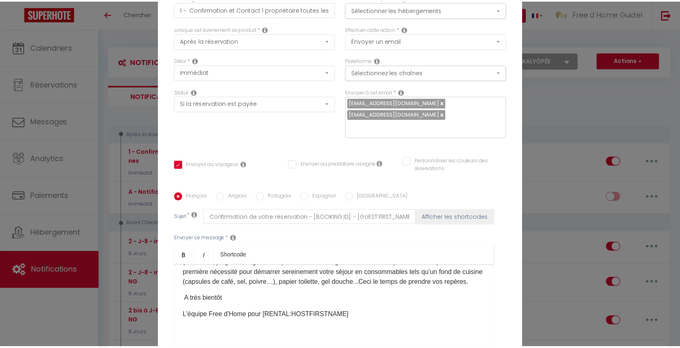
scroll to position [85, 0]
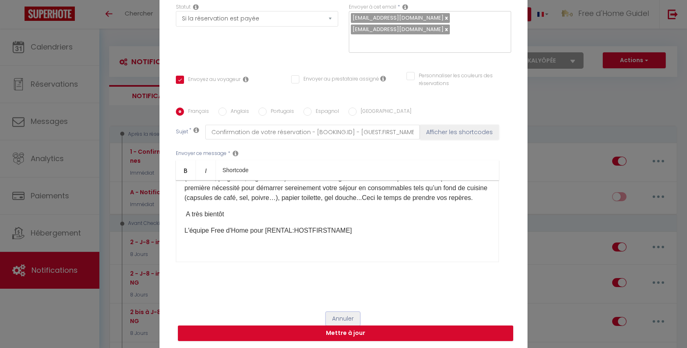
click at [339, 318] on button "Annuler" at bounding box center [343, 319] width 34 height 14
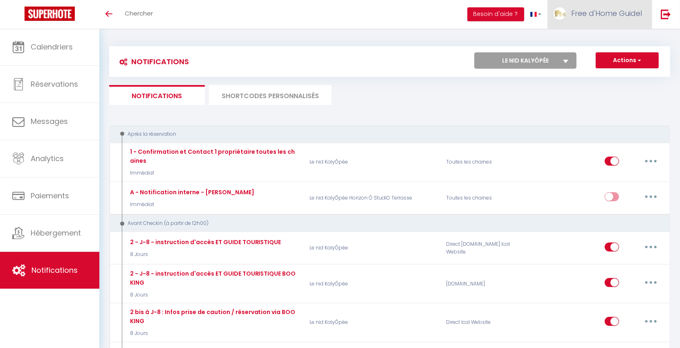
click at [620, 8] on span "Free d'Home Guidel" at bounding box center [607, 13] width 71 height 10
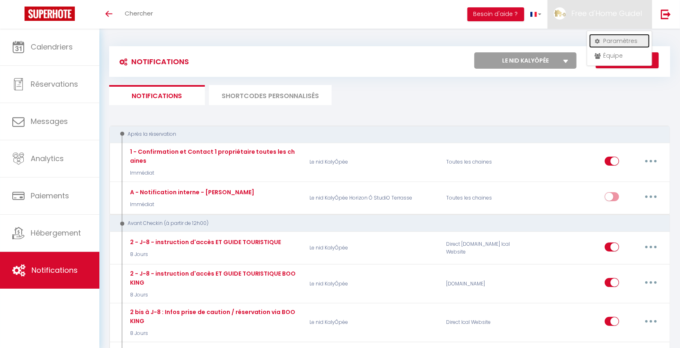
click at [607, 42] on link "Paramètres" at bounding box center [620, 41] width 61 height 14
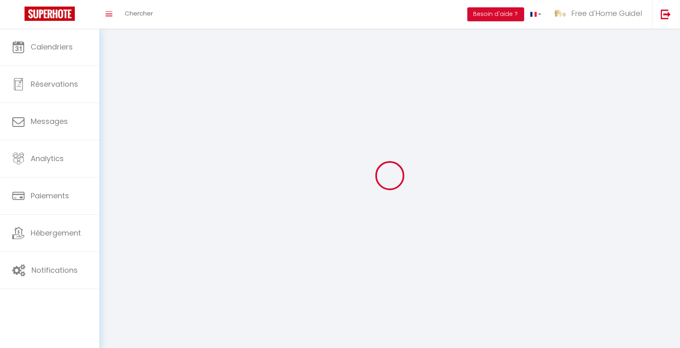
select select "fr"
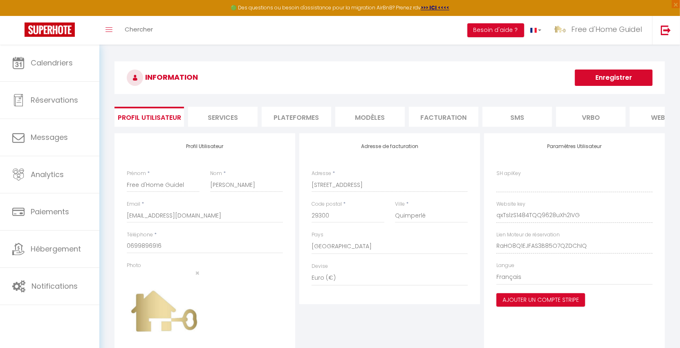
type input "qxTslzS1484TQQ9628uXh2IVG"
type input "RaHO8Q1EJFAS3B85O7QZDChIQ"
type input "https://app.superhote.com/#/get-available-rentals/RaHO8Q1EJFAS3B85O7QZDChIQ"
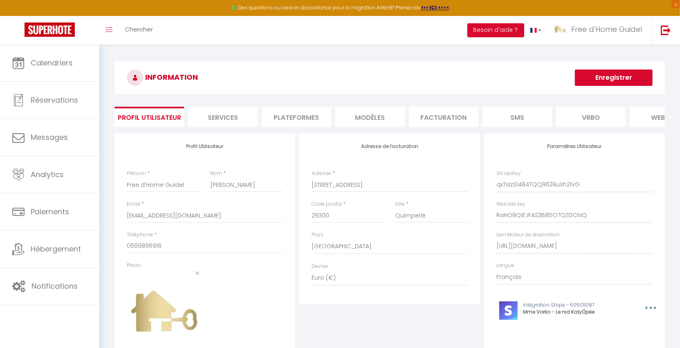
click at [308, 124] on li "Plateformes" at bounding box center [297, 117] width 70 height 20
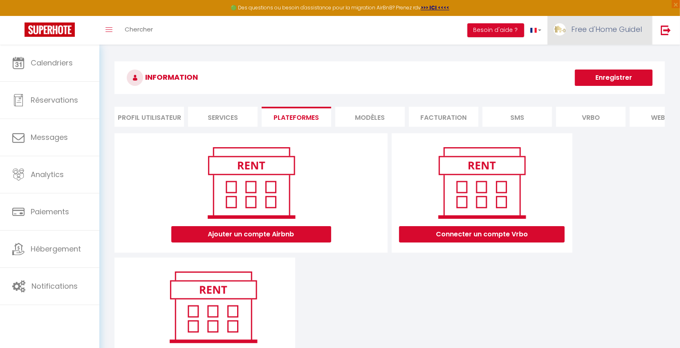
click at [581, 29] on span "Free d'Home Guidel" at bounding box center [607, 29] width 71 height 10
click at [324, 50] on div "INFORMATION Enregistrer Profil Utilisateur Services Plateformes MODÈLES Factura…" at bounding box center [389, 223] width 581 height 356
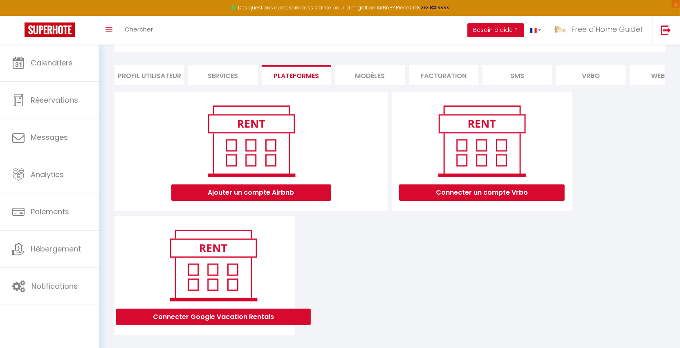
scroll to position [59, 0]
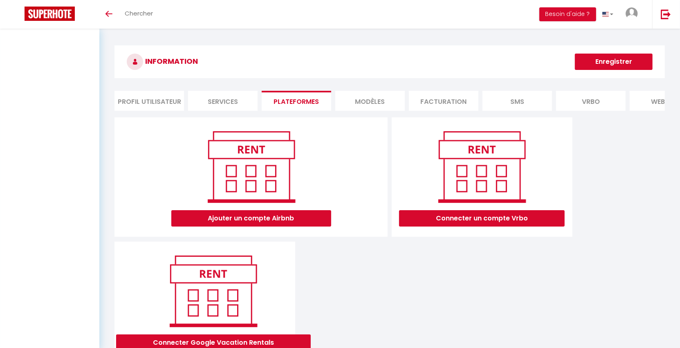
scroll to position [43, 0]
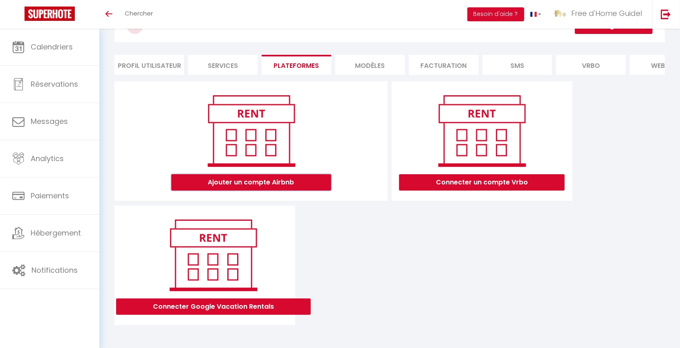
click at [286, 181] on button "Ajouter un compte Airbnb" at bounding box center [251, 182] width 160 height 16
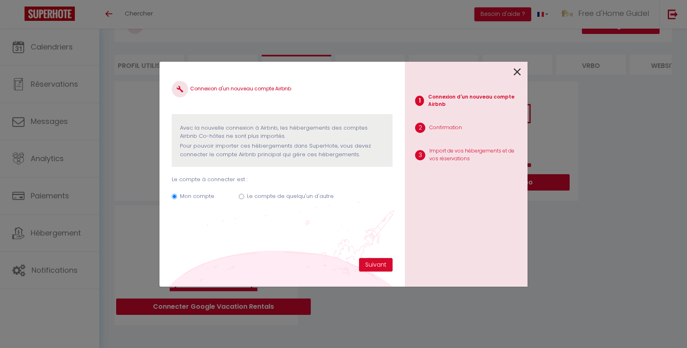
click at [519, 71] on icon at bounding box center [517, 72] width 7 height 12
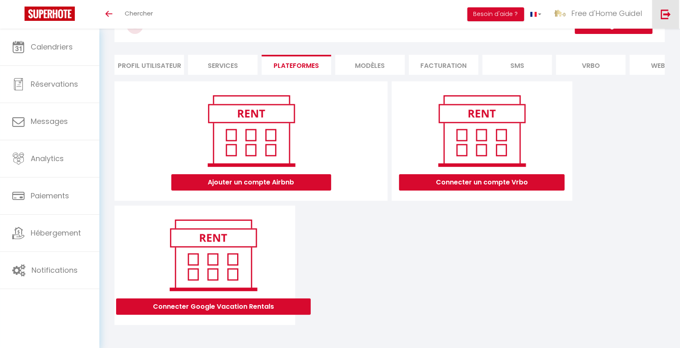
click at [668, 15] on img at bounding box center [666, 14] width 10 height 10
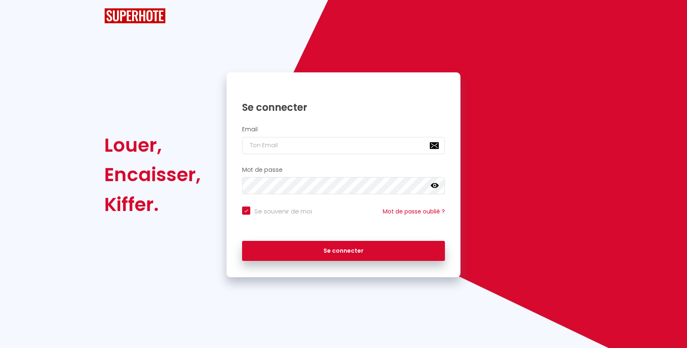
checkbox input "true"
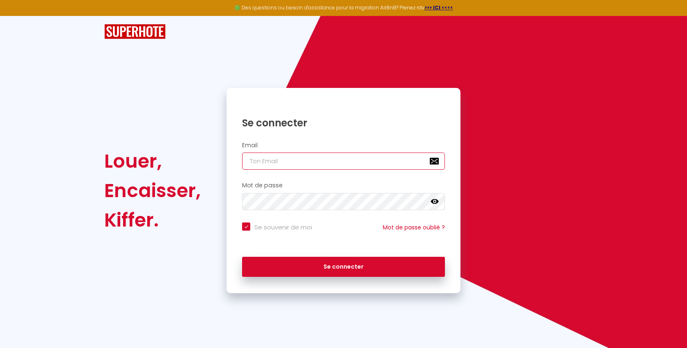
type input "[EMAIL_ADDRESS][DOMAIN_NAME]"
checkbox input "true"
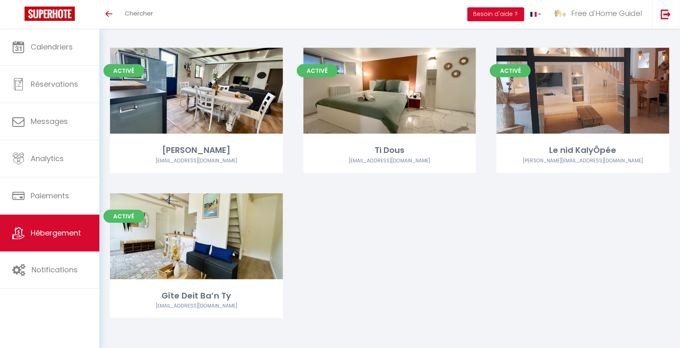
scroll to position [252, 0]
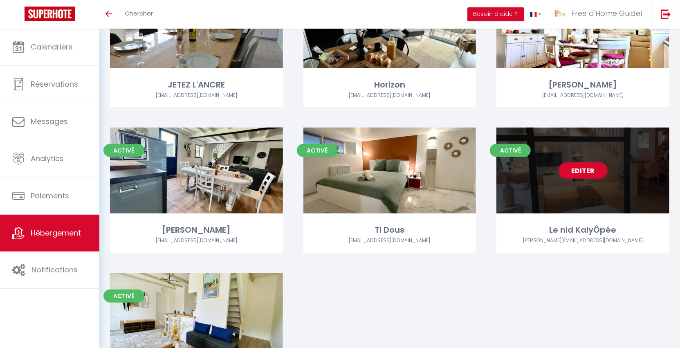
click at [588, 172] on link "Editer" at bounding box center [583, 170] width 49 height 16
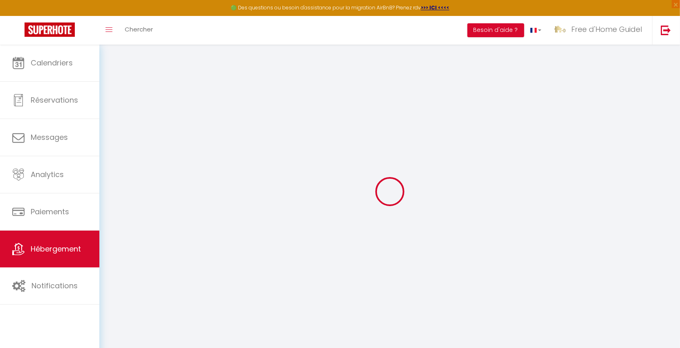
select select
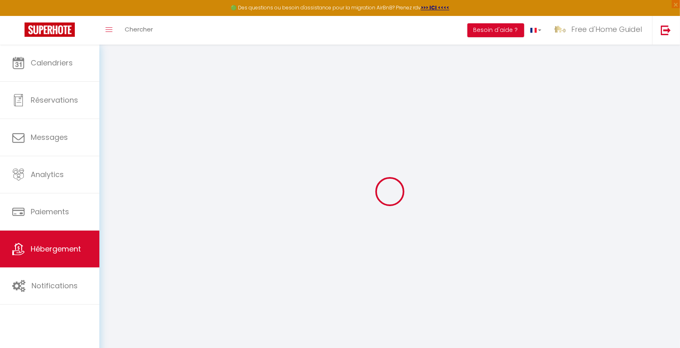
select select
checkbox input "false"
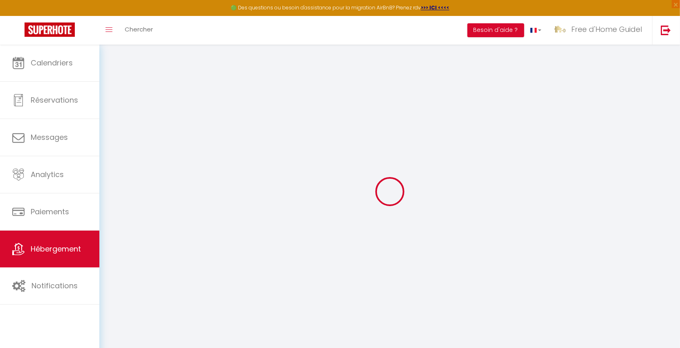
select select
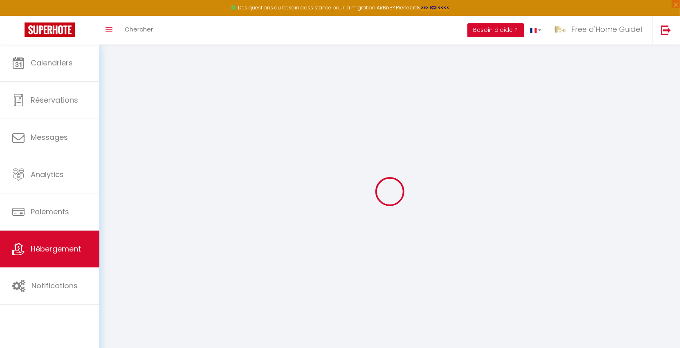
select select
checkbox input "false"
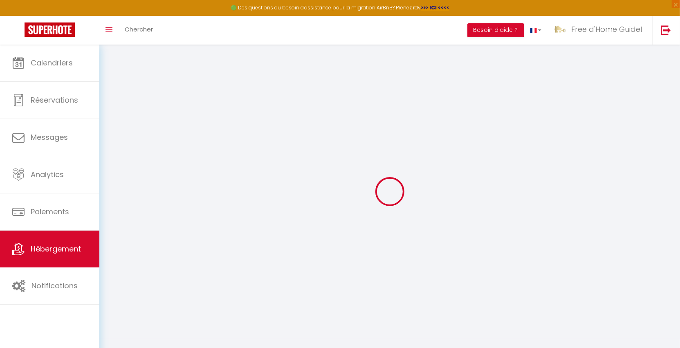
checkbox input "false"
select select
type input "Le nid KalyÔpée"
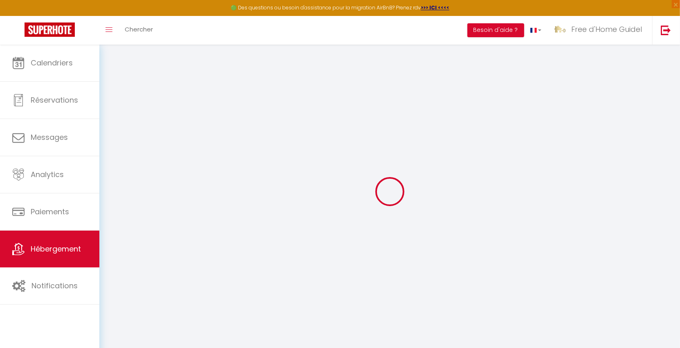
type input "[PERSON_NAME]"
type input "Vorko"
select select "houses"
select select "2"
type input "225"
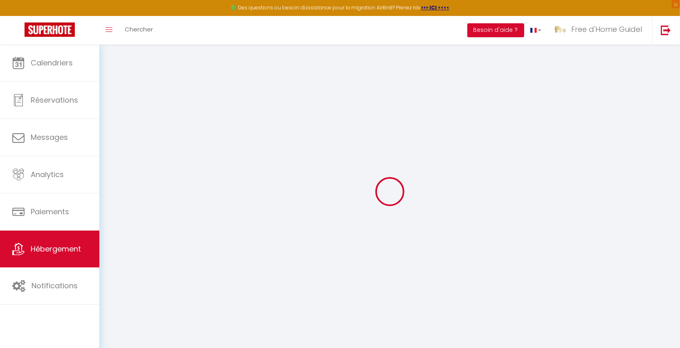
type input "1.30"
type input "400"
select select
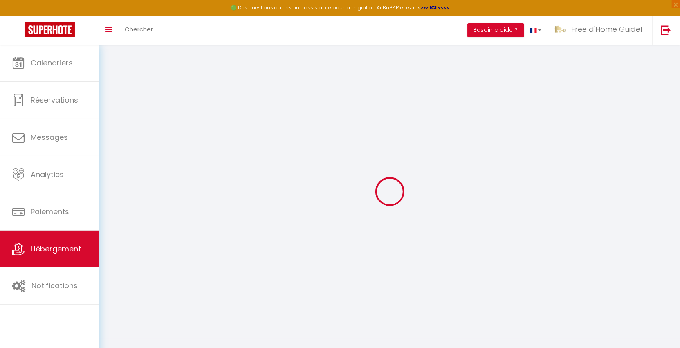
select select
type input "[STREET_ADDRESS][PERSON_NAME][PERSON_NAME]"
type input "29300"
type input "Quimperlé"
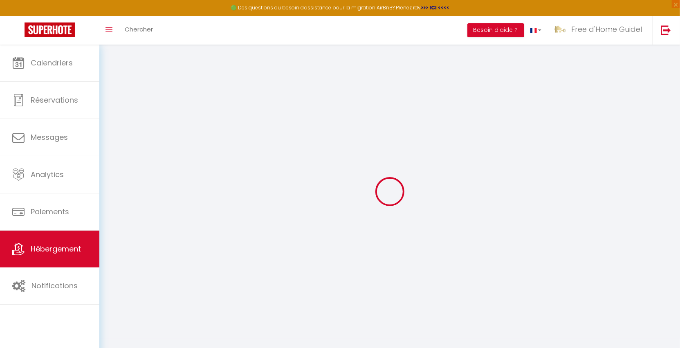
type input "[EMAIL_ADDRESS][DOMAIN_NAME]"
select select "5411"
checkbox input "false"
checkbox input "true"
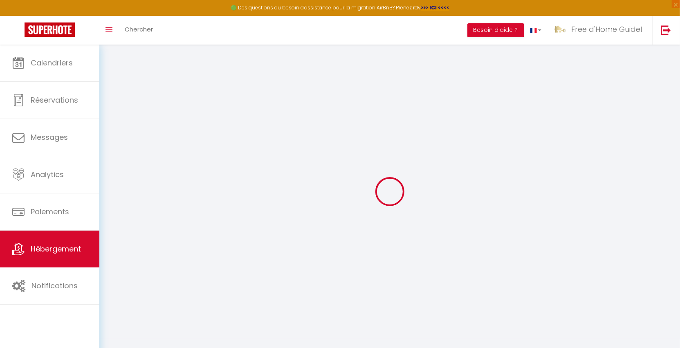
checkbox input "true"
type input "0"
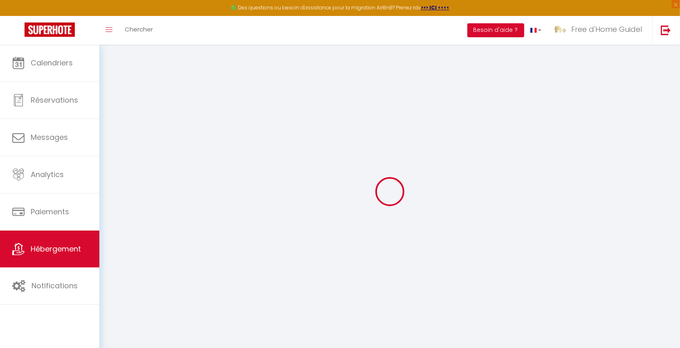
select select
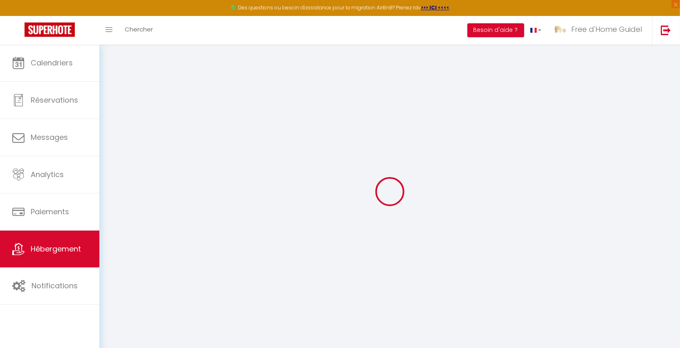
checkbox input "false"
checkbox input "true"
select select
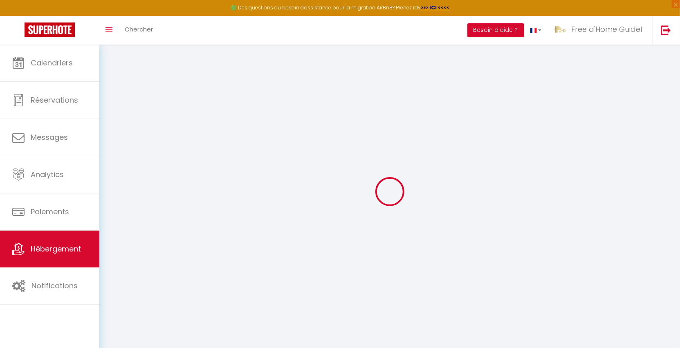
select select
checkbox input "false"
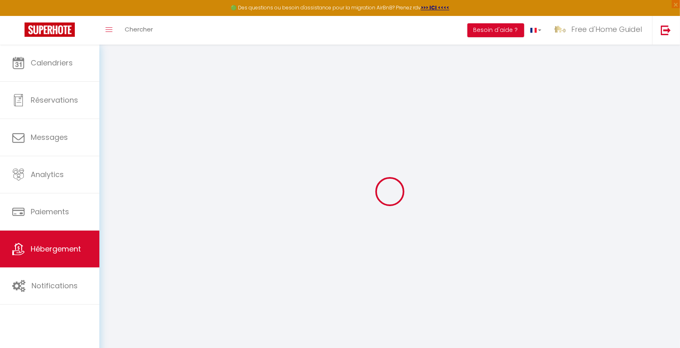
checkbox input "true"
checkbox input "false"
checkbox input "true"
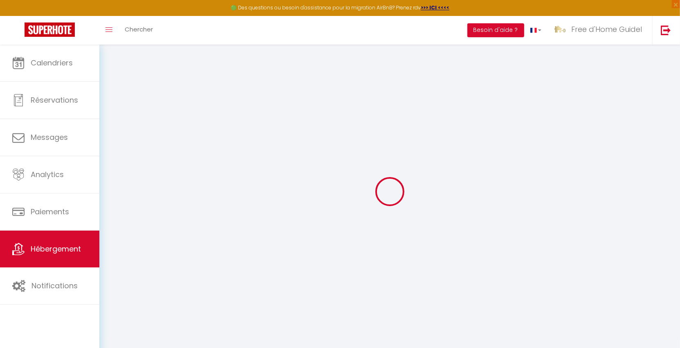
checkbox input "true"
select select "17:00"
select select
select select "11:00"
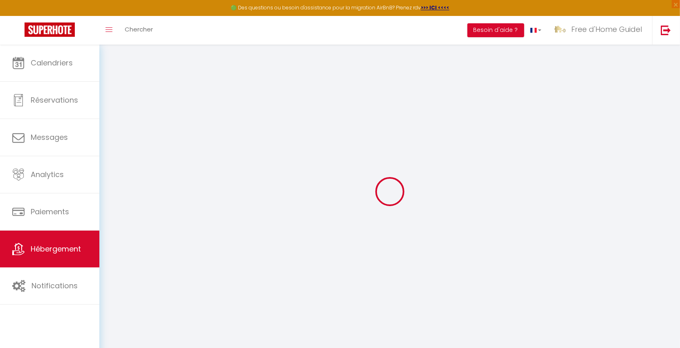
select select "30"
select select "120"
select select "16444"
select select "+ 22 %"
select select "+ 19 %"
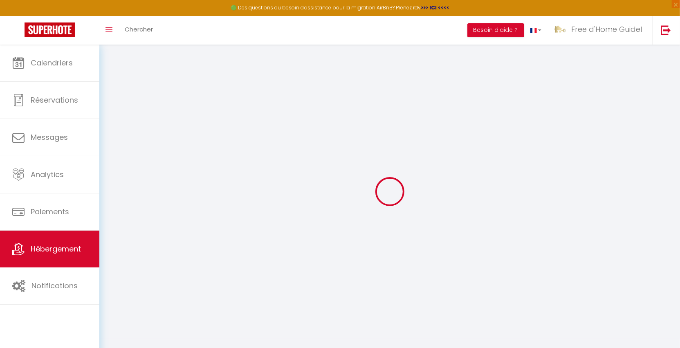
select select "+ 9 %"
select select
checkbox input "false"
checkbox input "true"
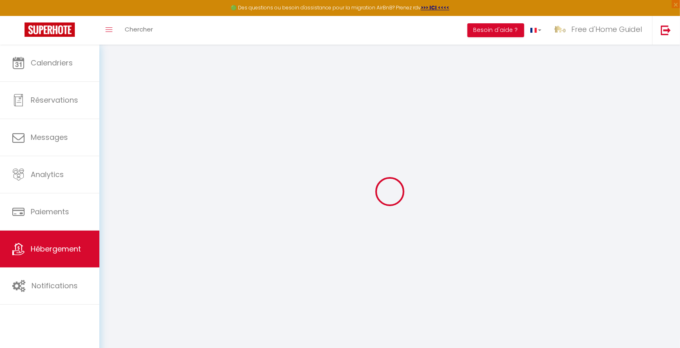
checkbox input "true"
select select
checkbox input "false"
checkbox input "true"
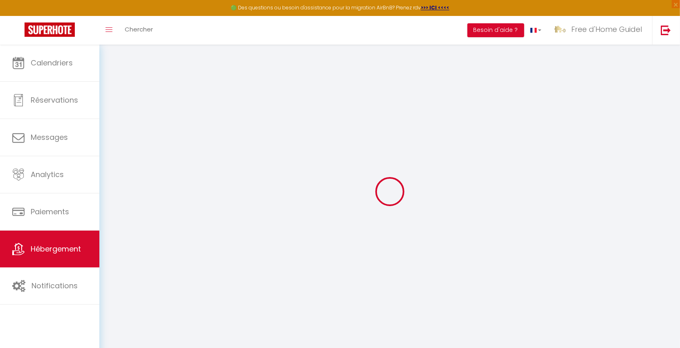
checkbox input "true"
select select
checkbox input "false"
checkbox input "true"
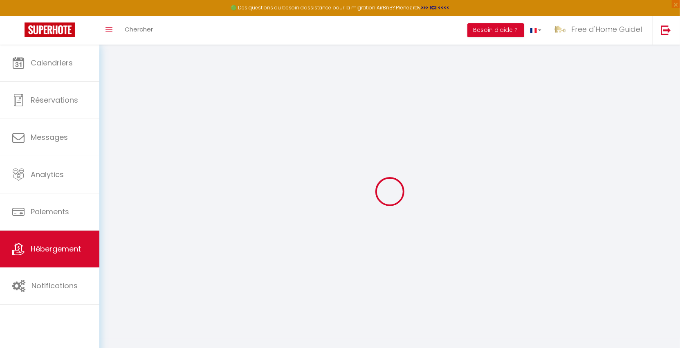
checkbox input "true"
select select "well_reviewed_guests"
select select "EUR"
select select "22325-946743164165230237"
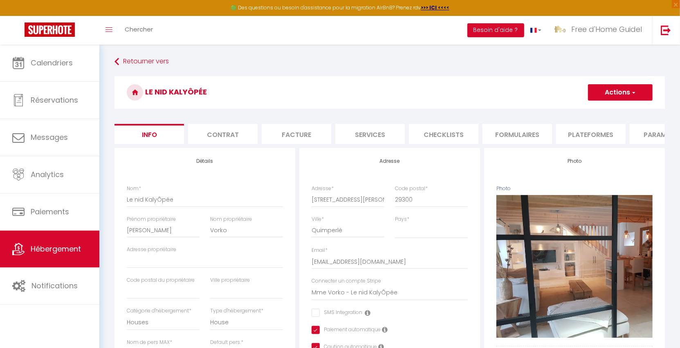
click at [586, 135] on li "Plateformes" at bounding box center [591, 134] width 70 height 20
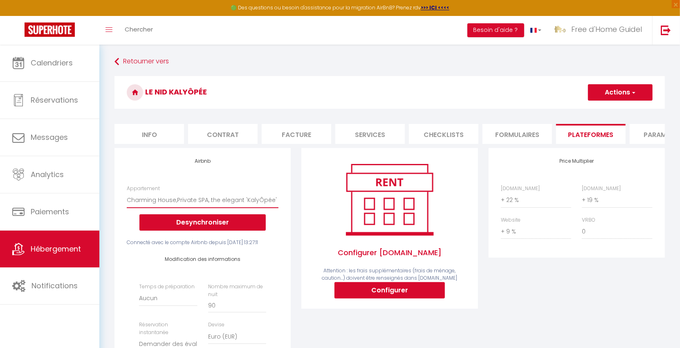
click at [250, 206] on select "La Villa Océane, Elegante, Plages, GR34, 2-8 pers - contactvoyageur@freedhome-b…" at bounding box center [203, 200] width 152 height 16
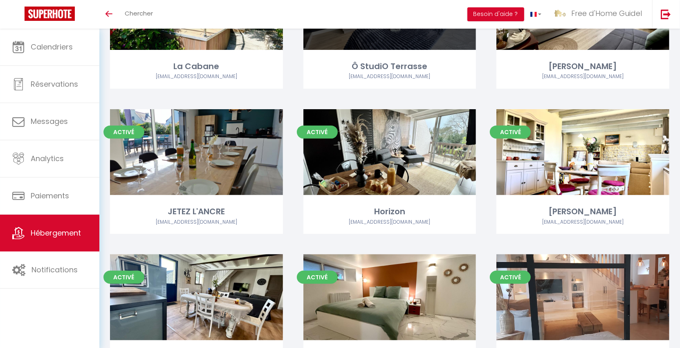
scroll to position [188, 0]
